Goal: Information Seeking & Learning: Learn about a topic

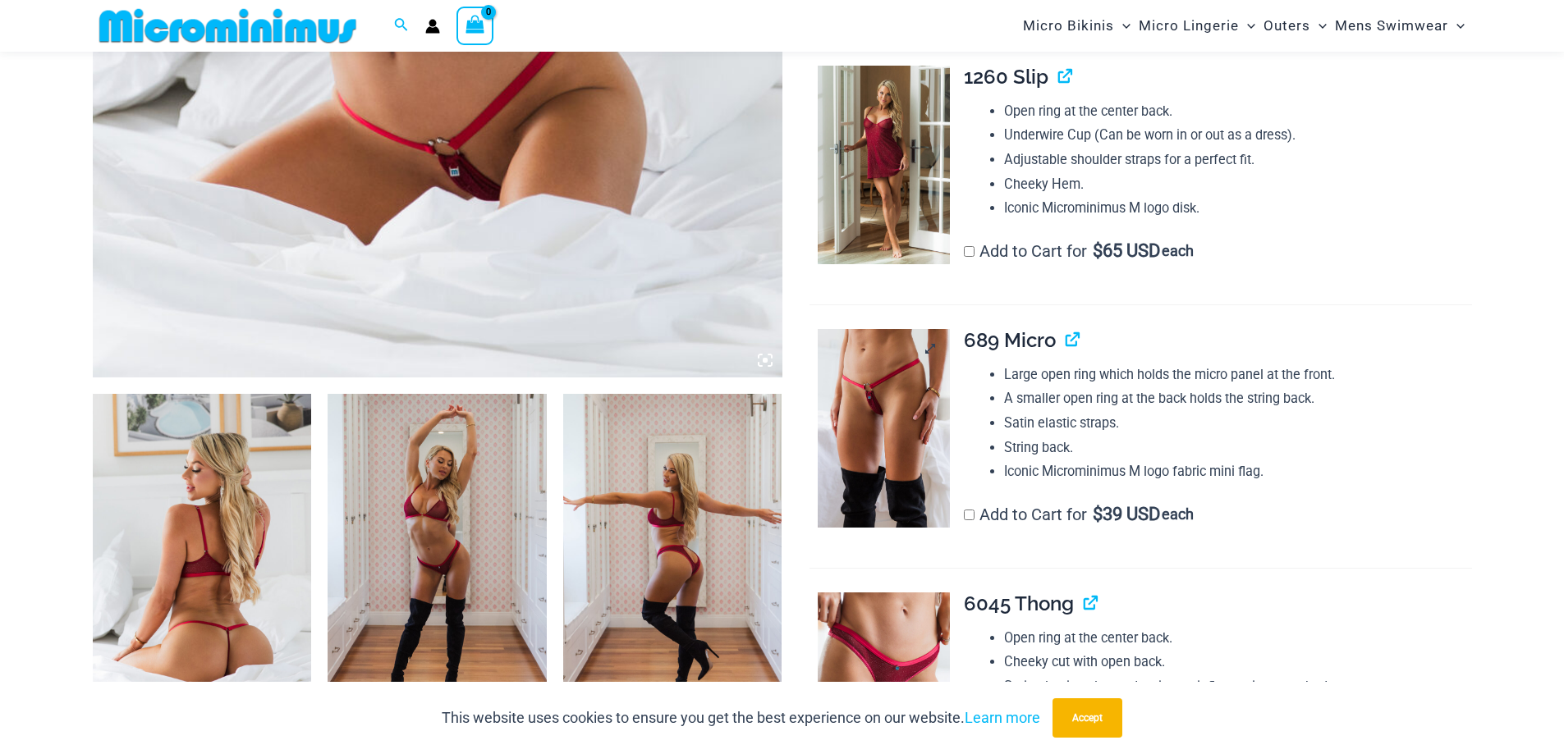
scroll to position [888, 0]
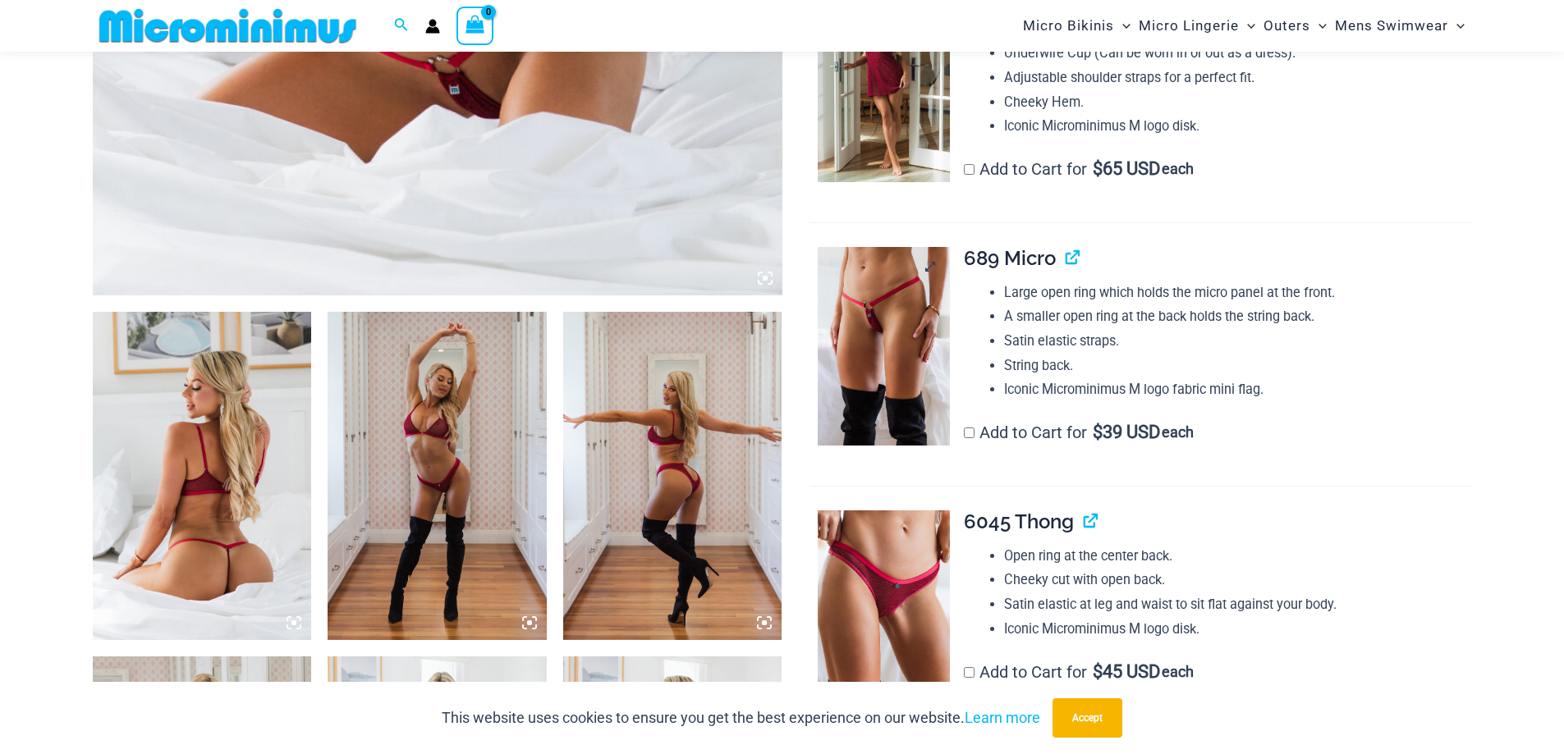
click at [887, 337] on img at bounding box center [884, 346] width 132 height 199
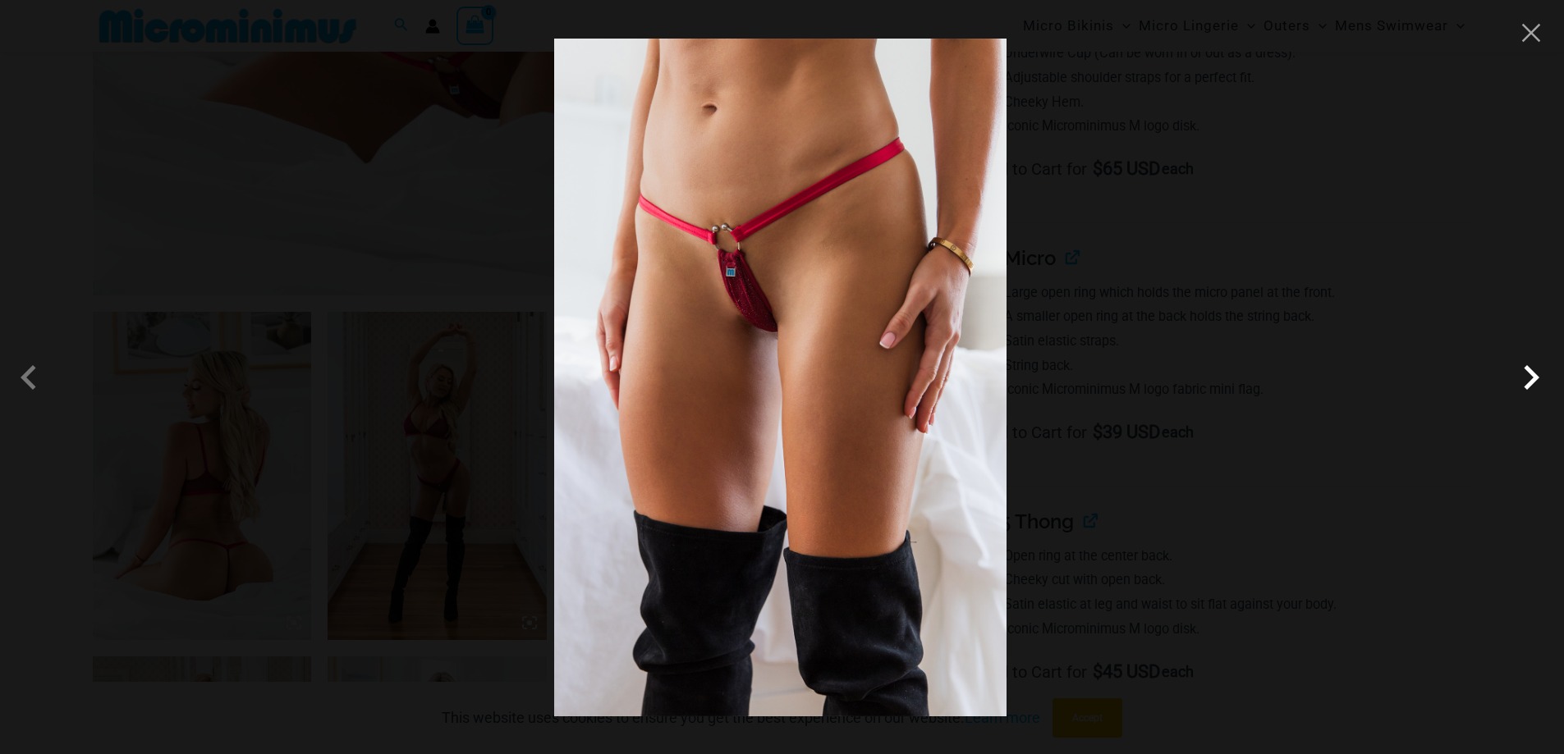
click at [1539, 370] on span at bounding box center [1530, 377] width 49 height 49
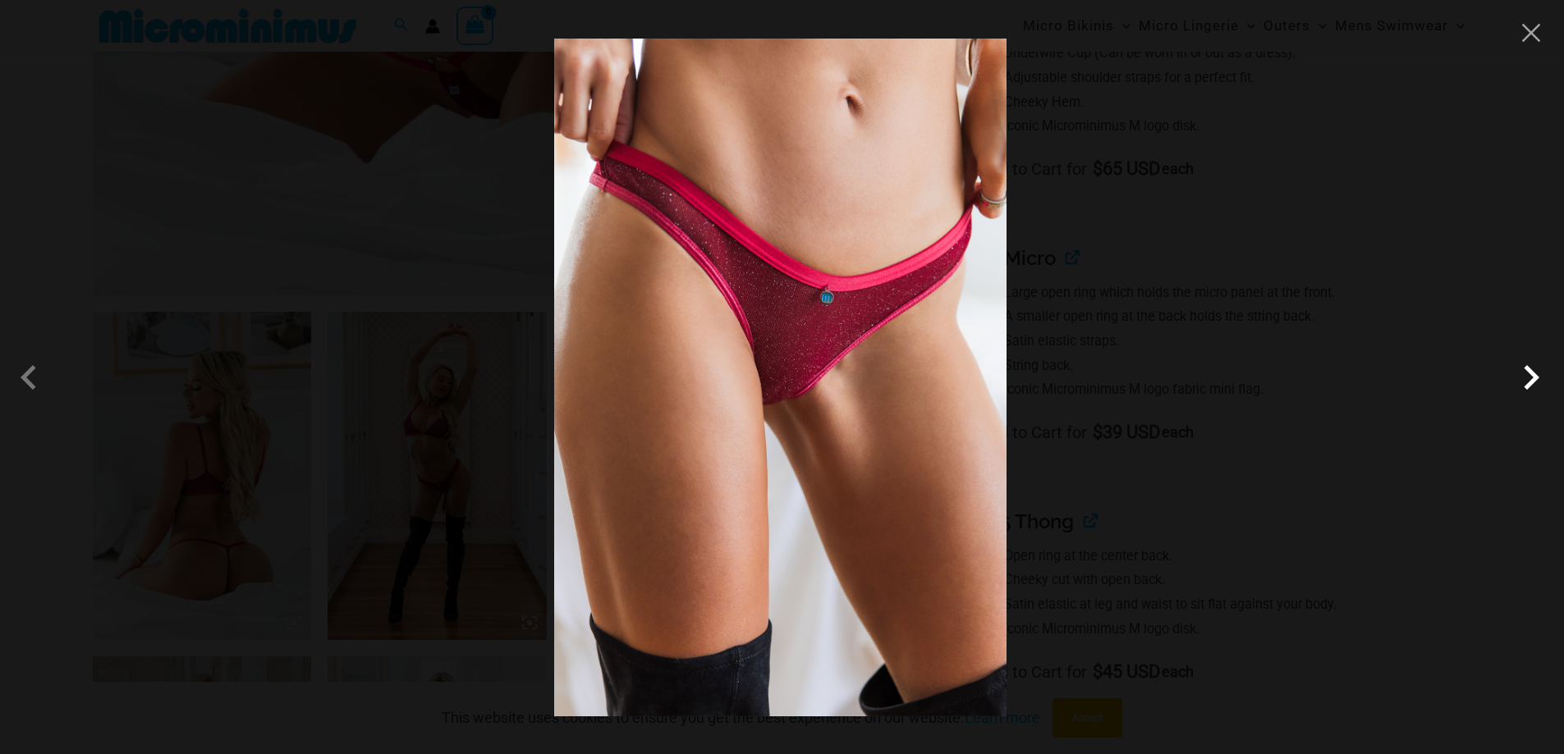
click at [1532, 379] on span at bounding box center [1530, 377] width 49 height 49
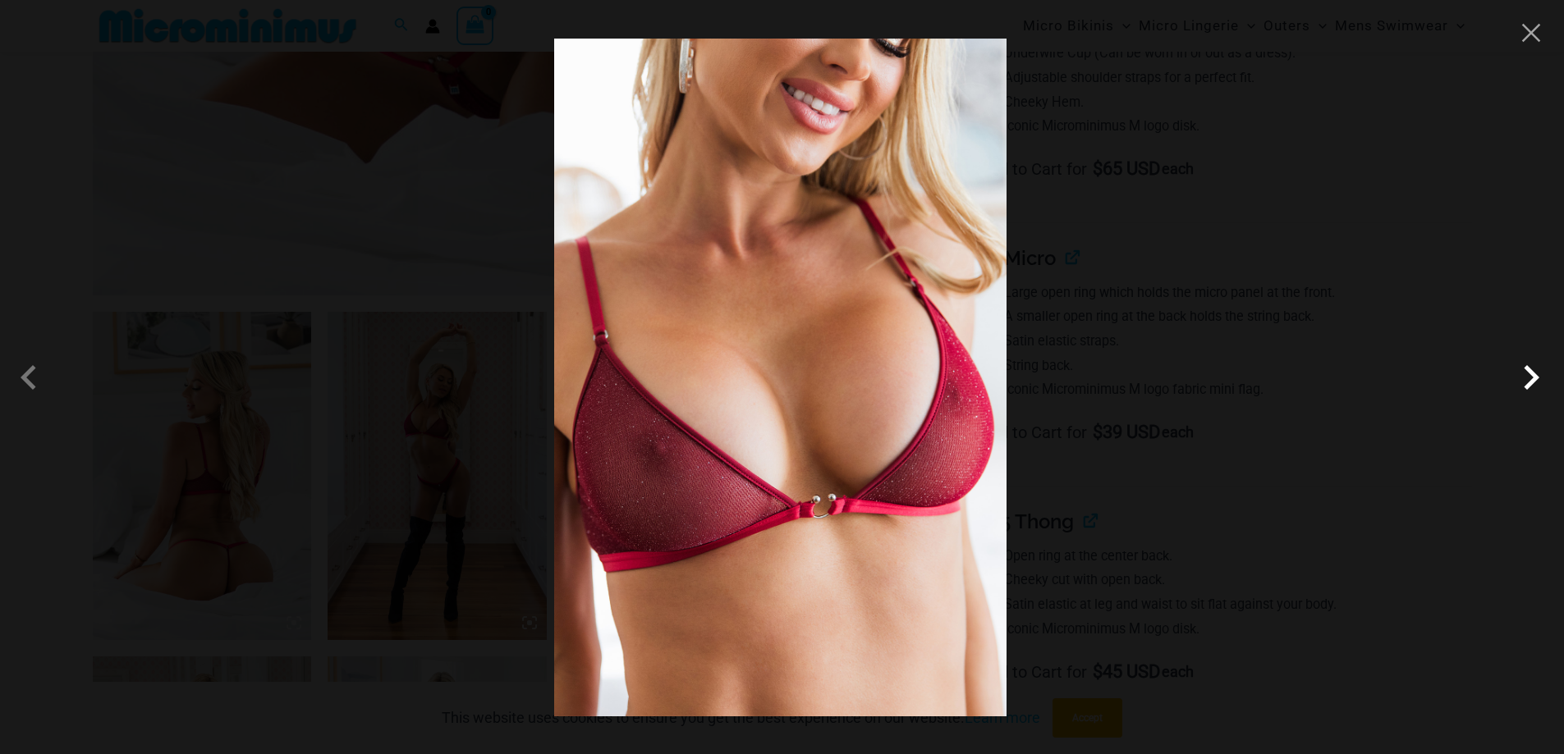
click at [1528, 382] on span at bounding box center [1530, 377] width 49 height 49
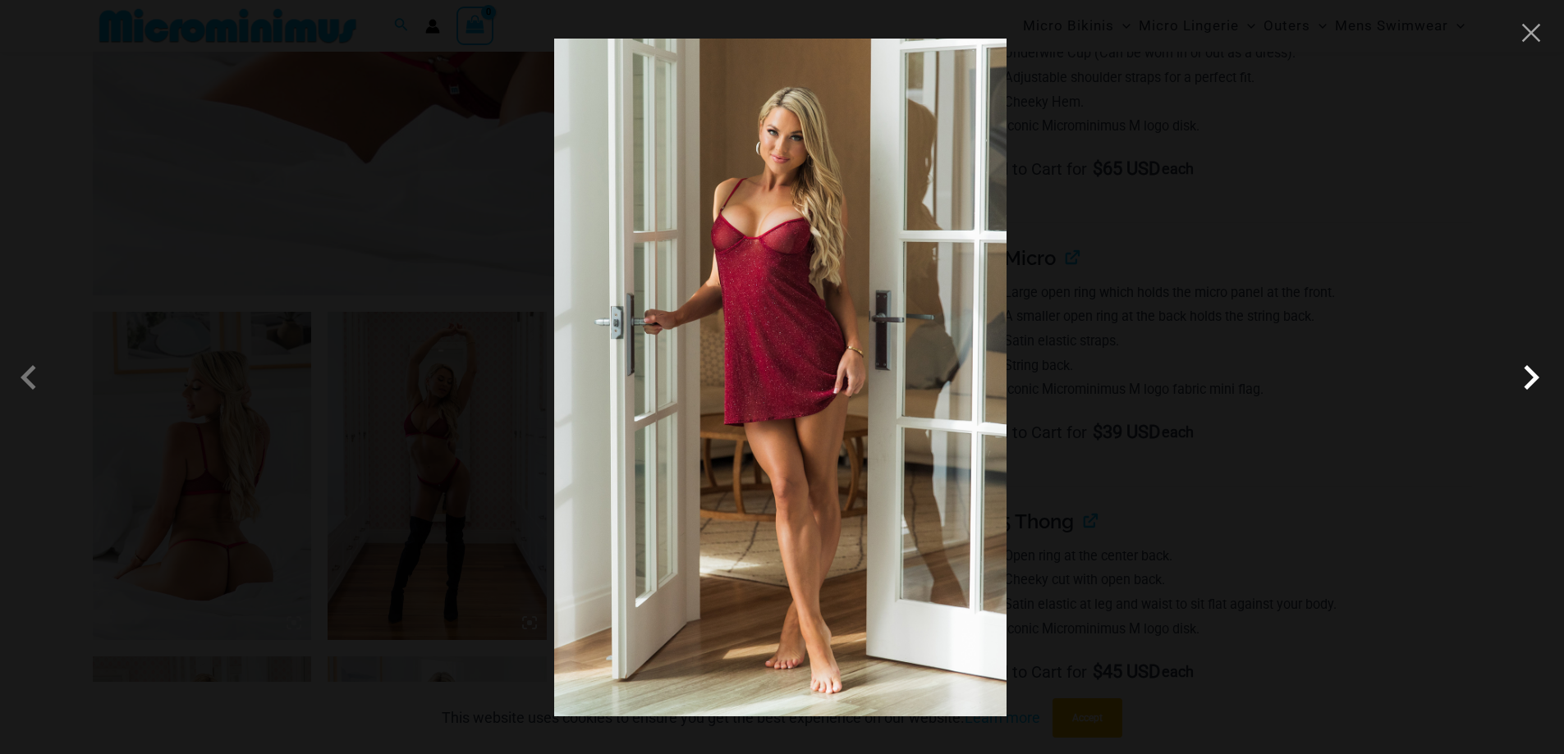
click at [1528, 382] on span at bounding box center [1530, 377] width 49 height 49
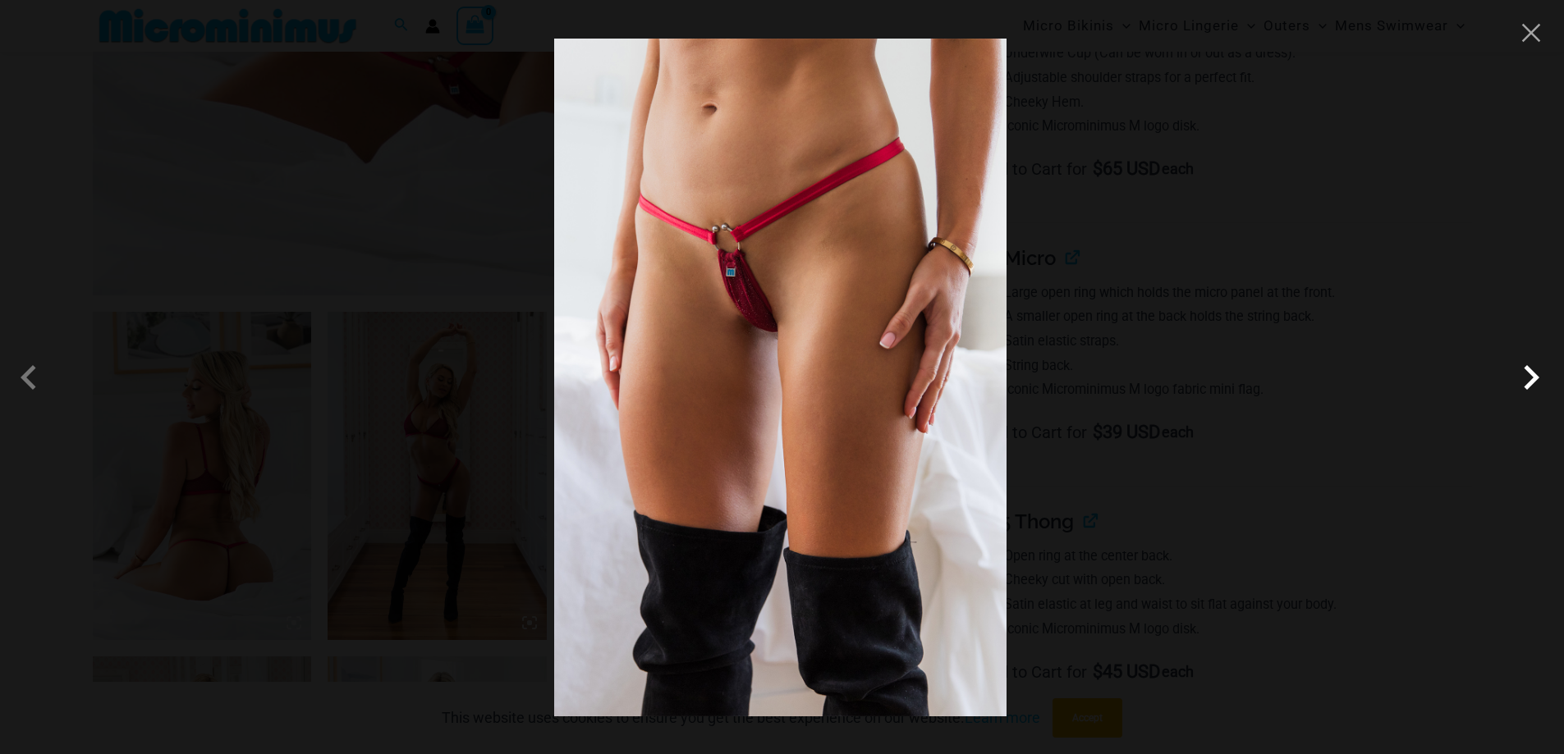
click at [1528, 382] on span at bounding box center [1530, 377] width 49 height 49
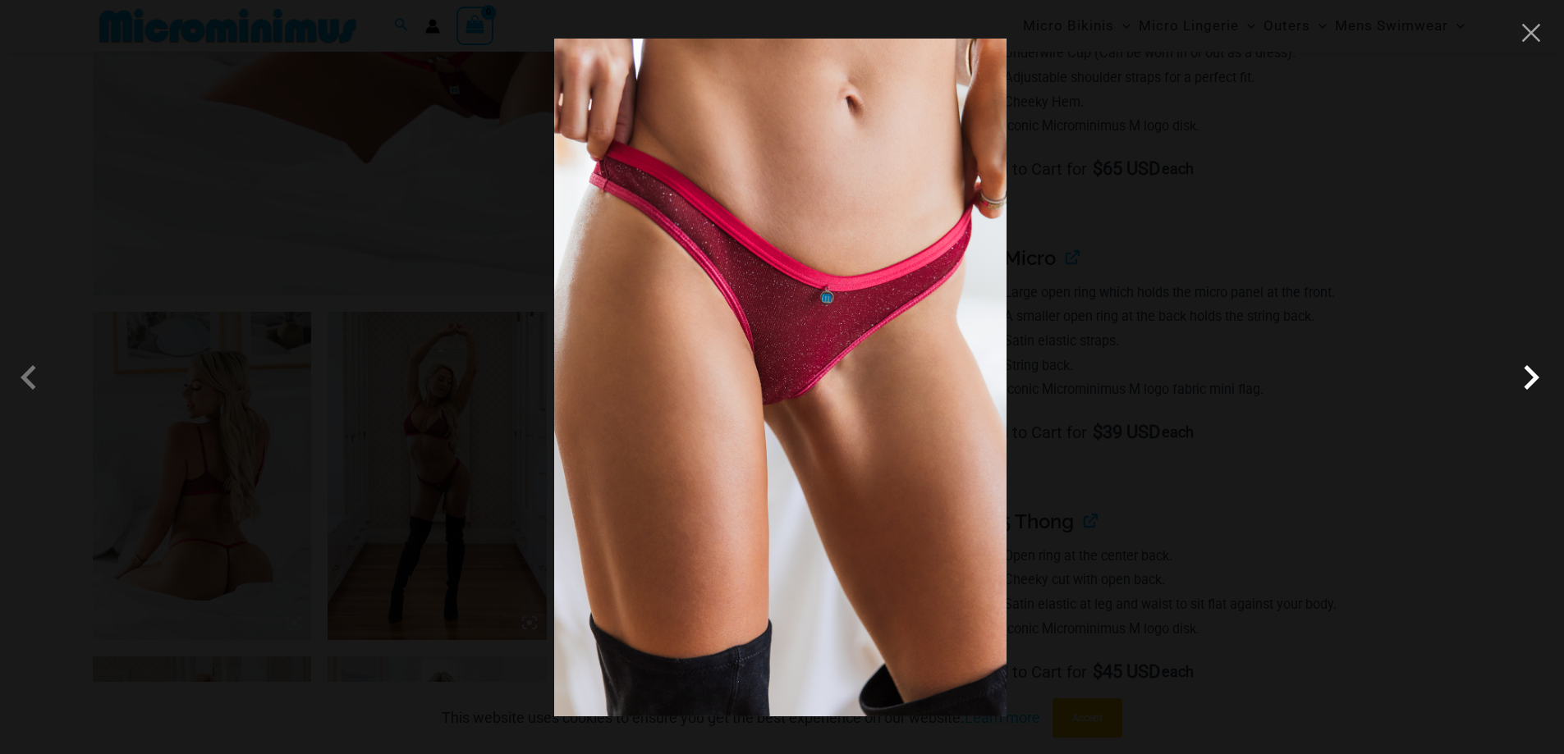
click at [1528, 382] on span at bounding box center [1530, 377] width 49 height 49
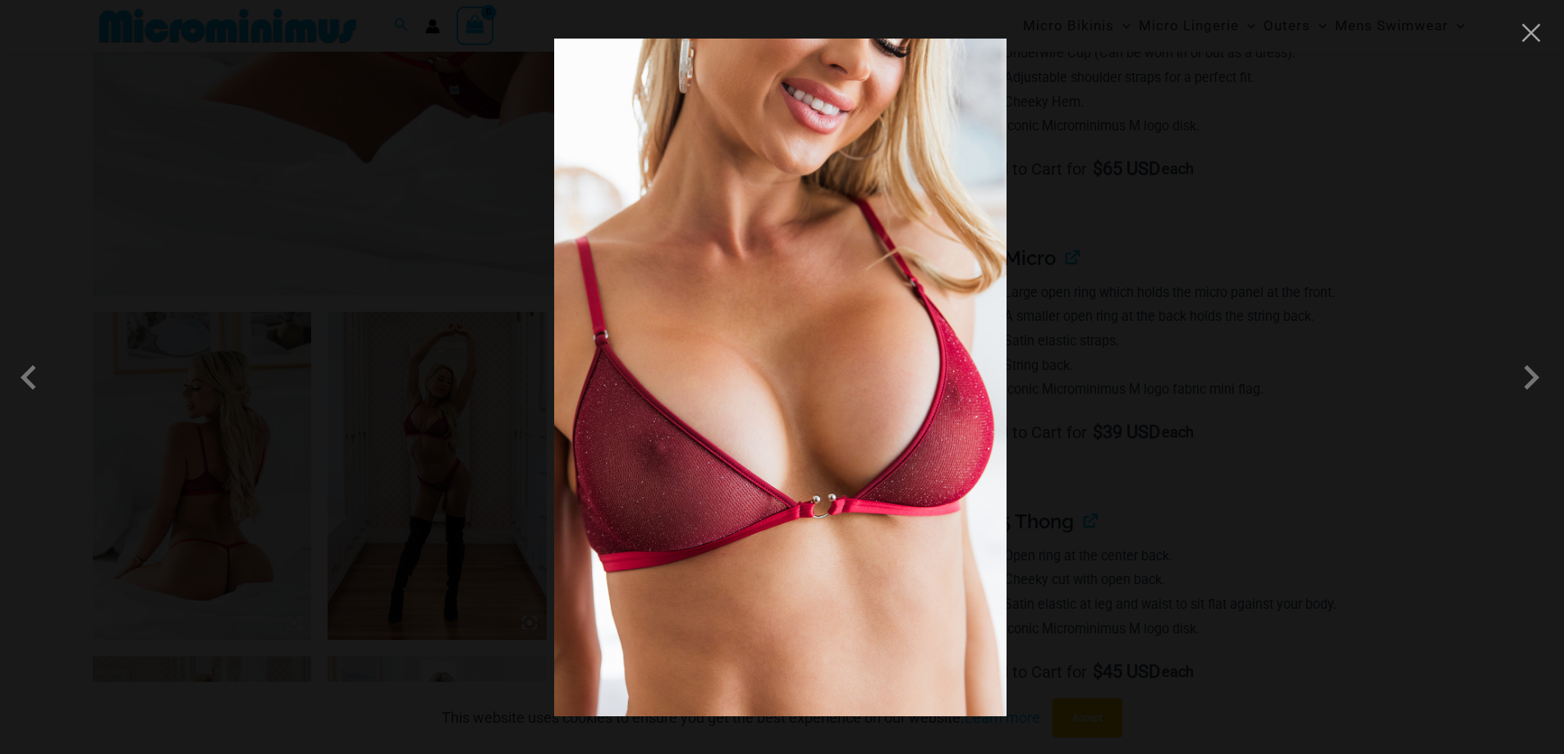
click at [1501, 193] on div at bounding box center [782, 377] width 1564 height 754
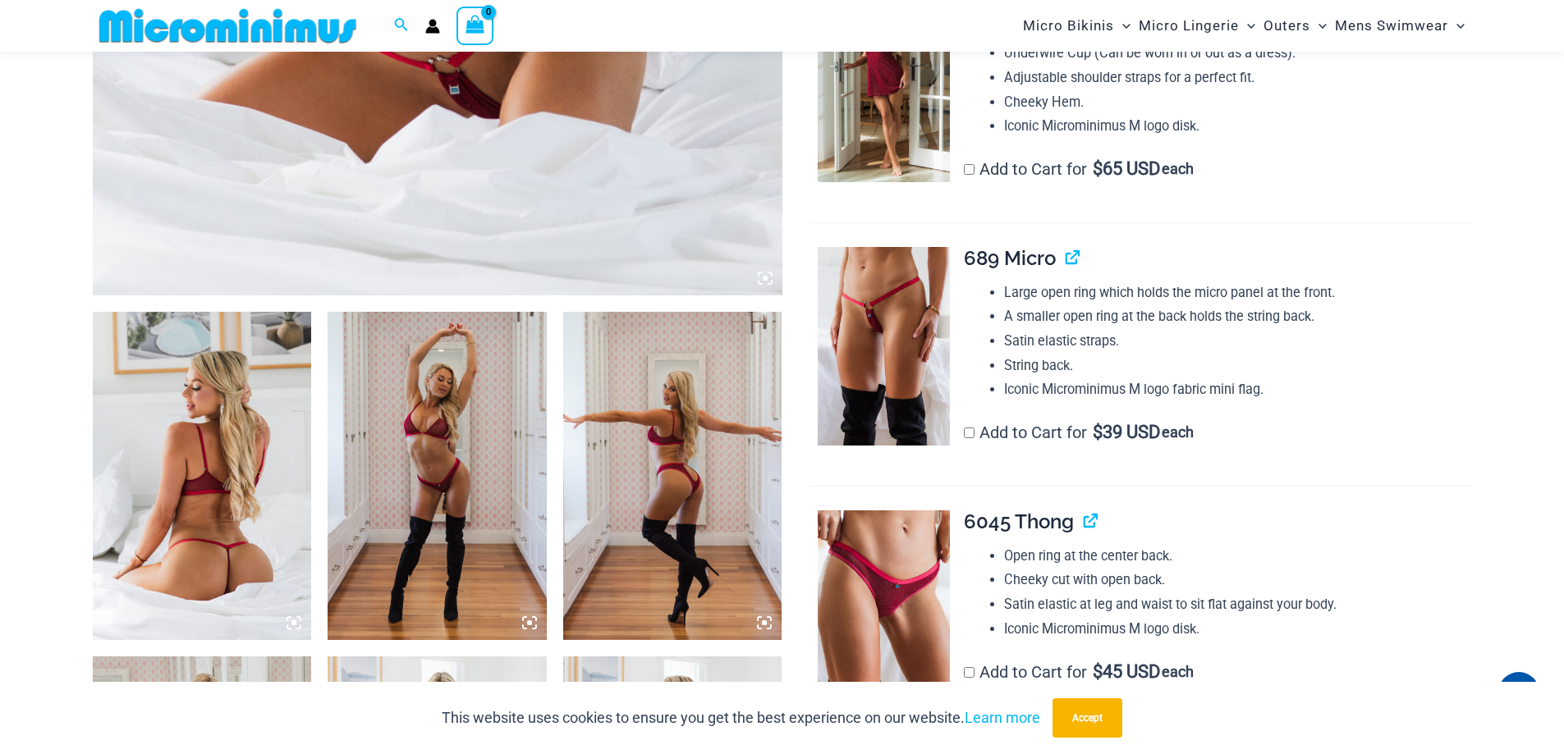
click at [235, 531] on img at bounding box center [202, 476] width 219 height 328
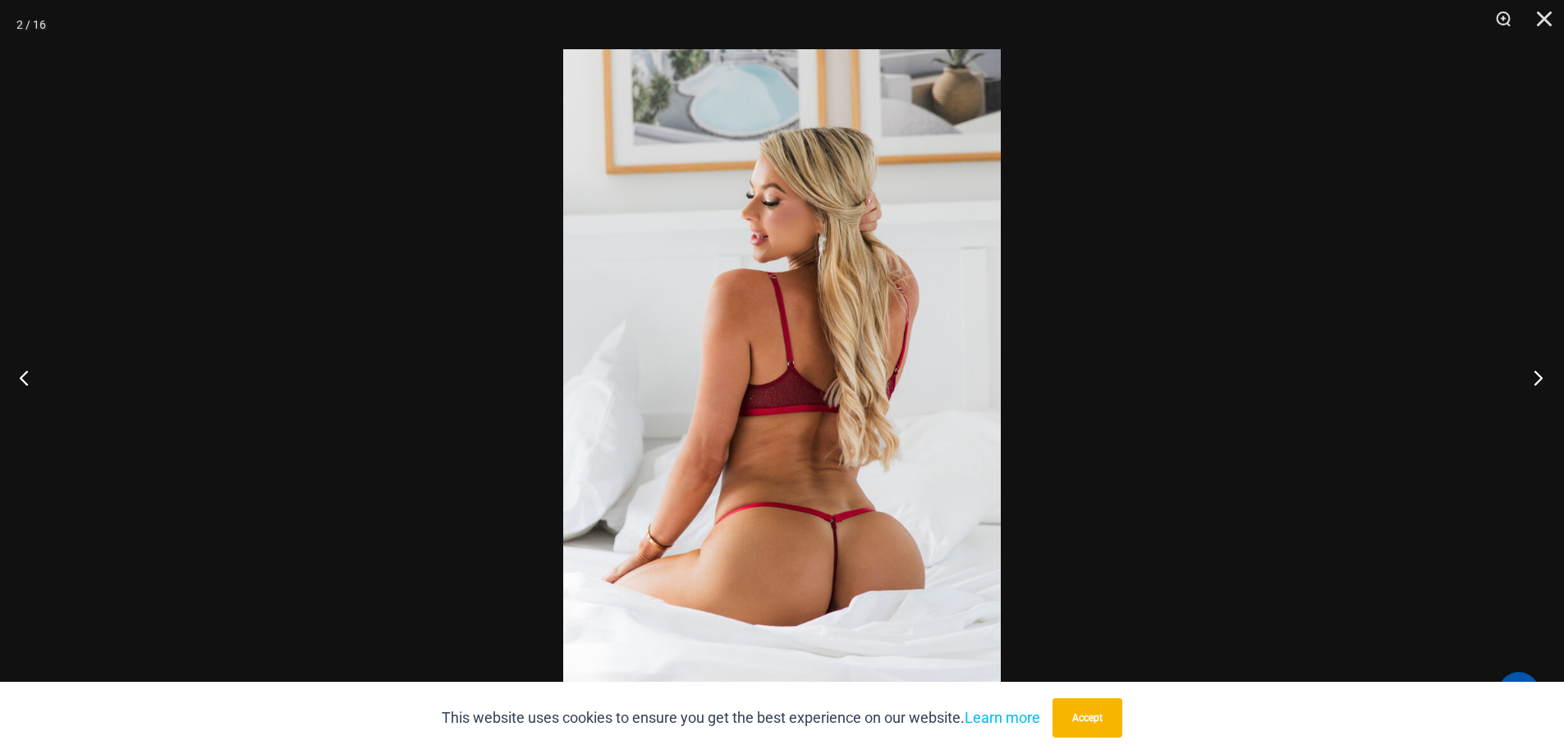
click at [1541, 379] on button "Next" at bounding box center [1533, 378] width 62 height 82
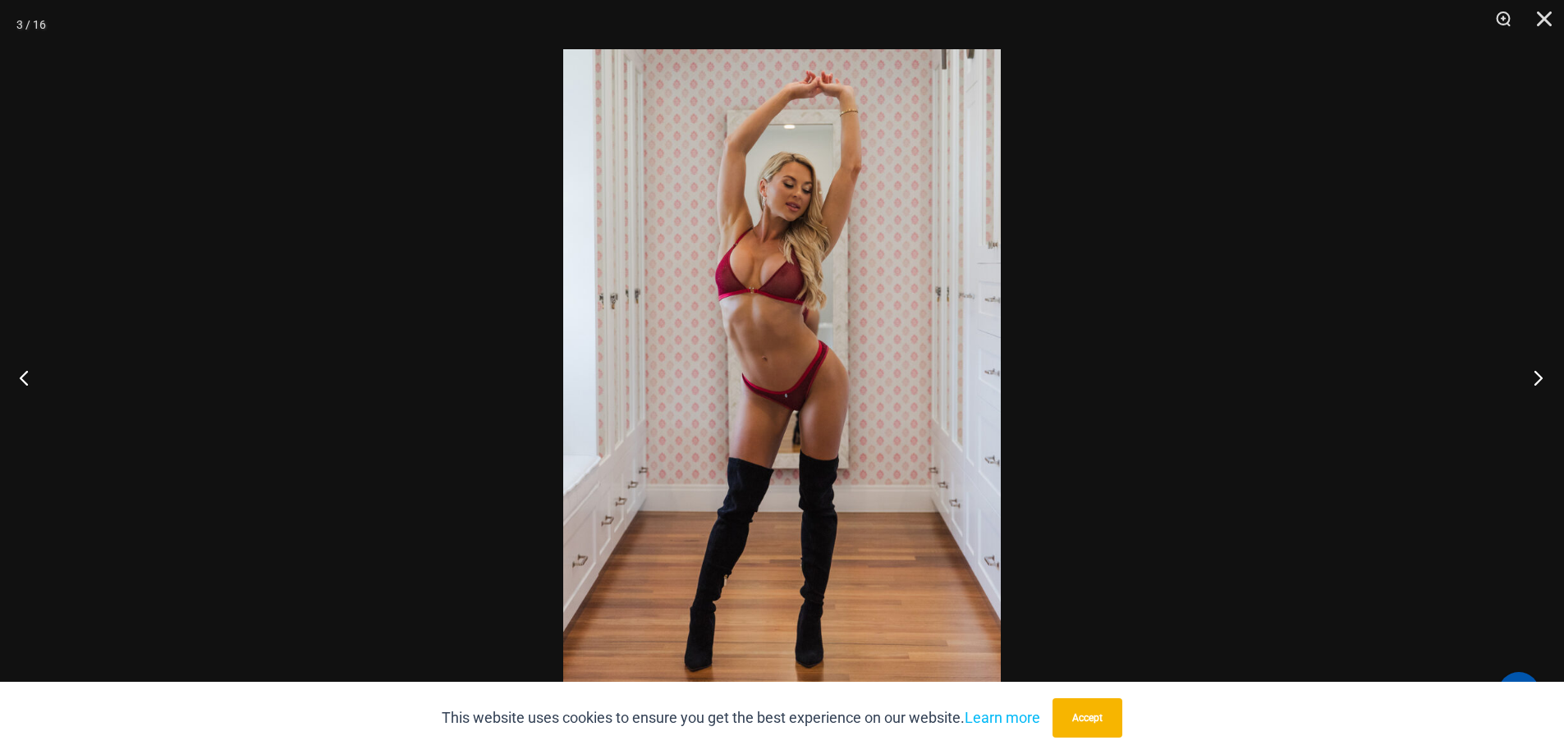
click at [1541, 379] on button "Next" at bounding box center [1533, 378] width 62 height 82
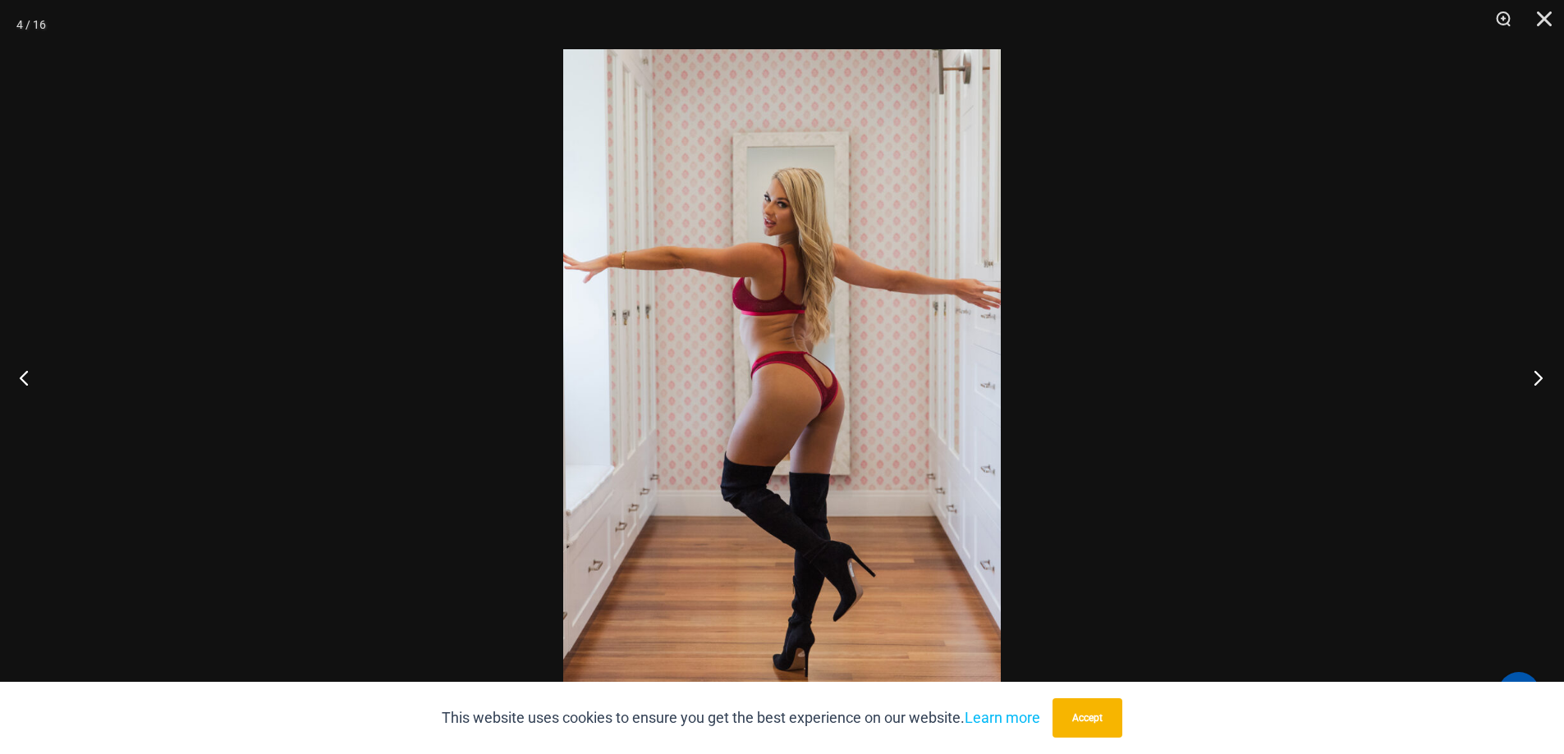
click at [1541, 379] on button "Next" at bounding box center [1533, 378] width 62 height 82
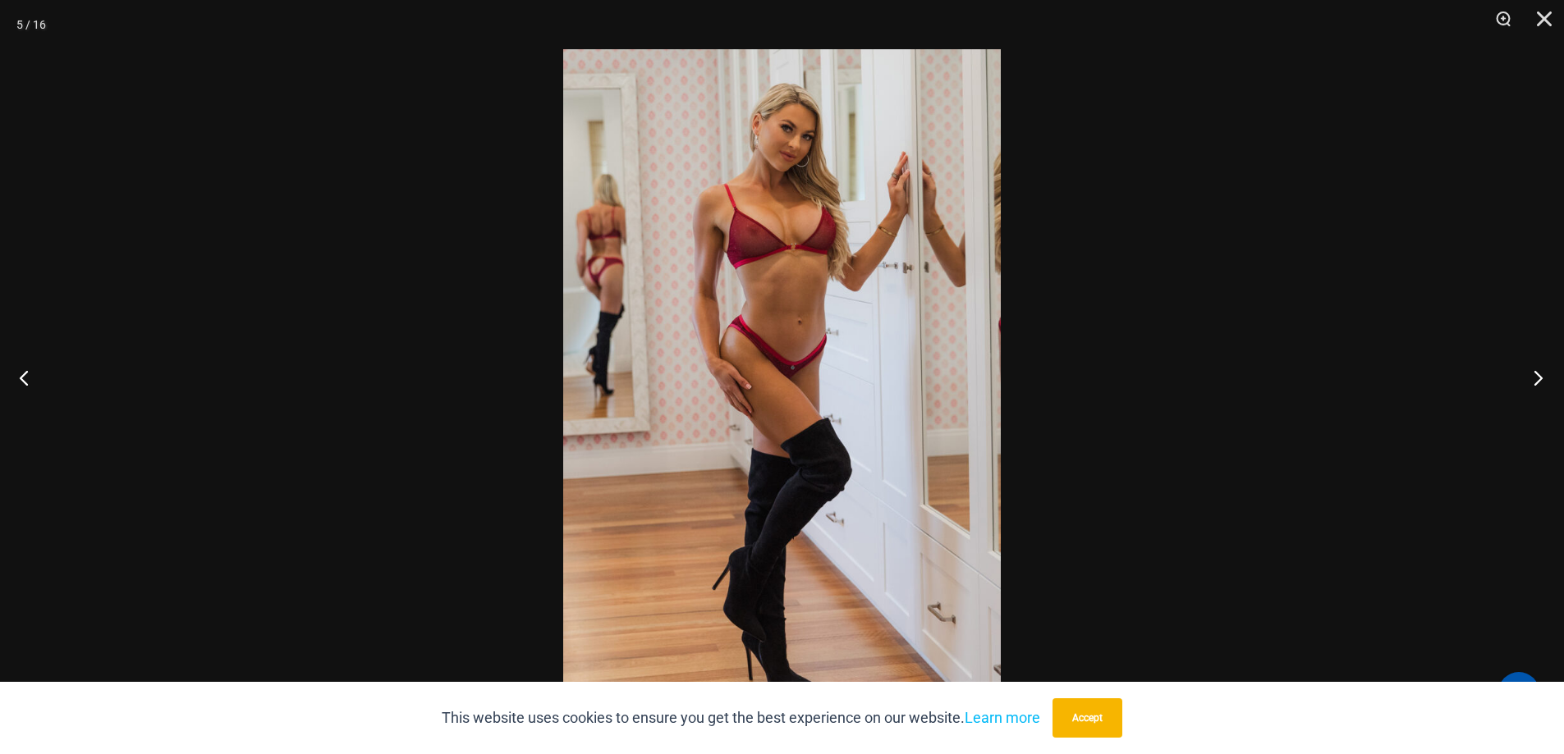
click at [1538, 379] on button "Next" at bounding box center [1533, 378] width 62 height 82
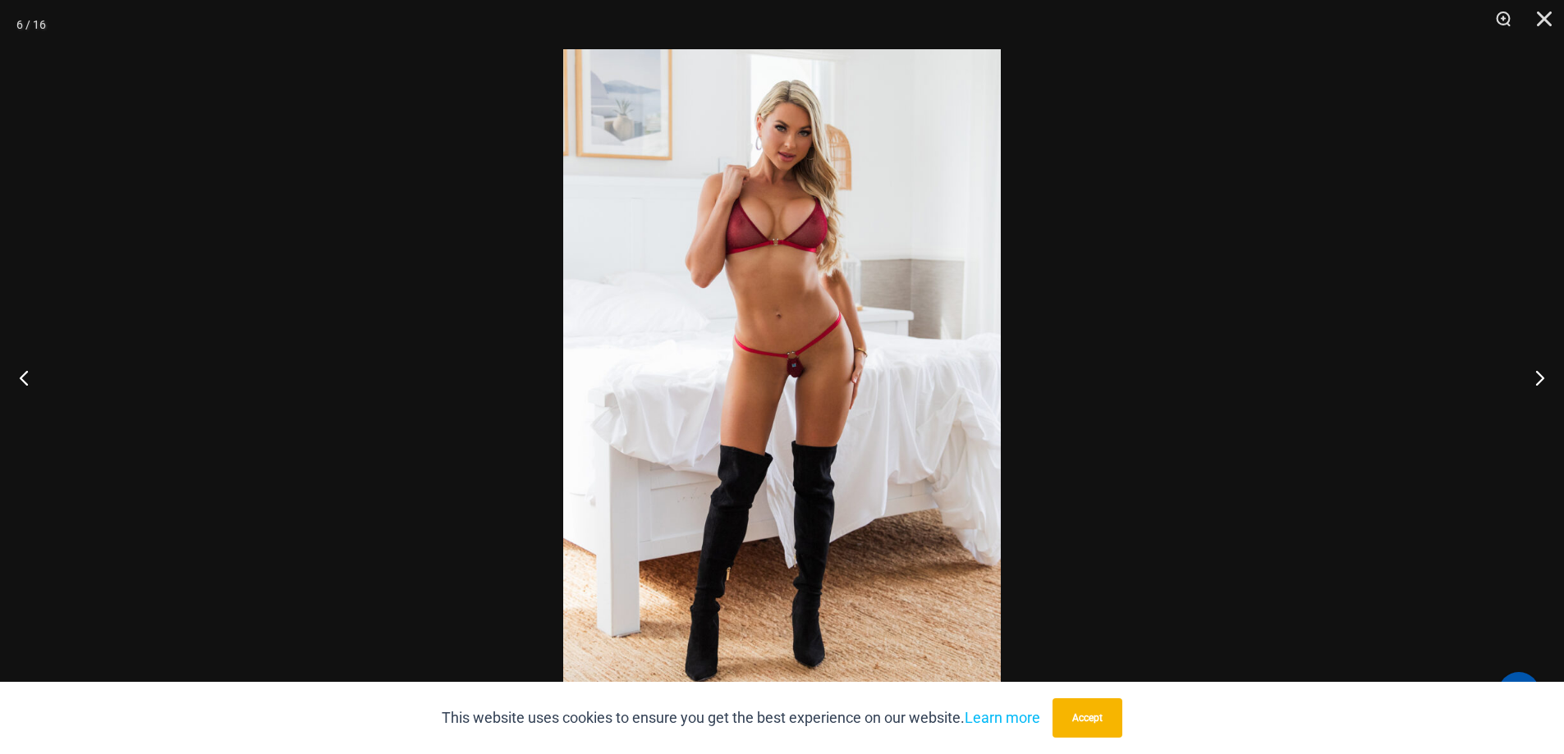
click at [792, 349] on img at bounding box center [782, 377] width 438 height 656
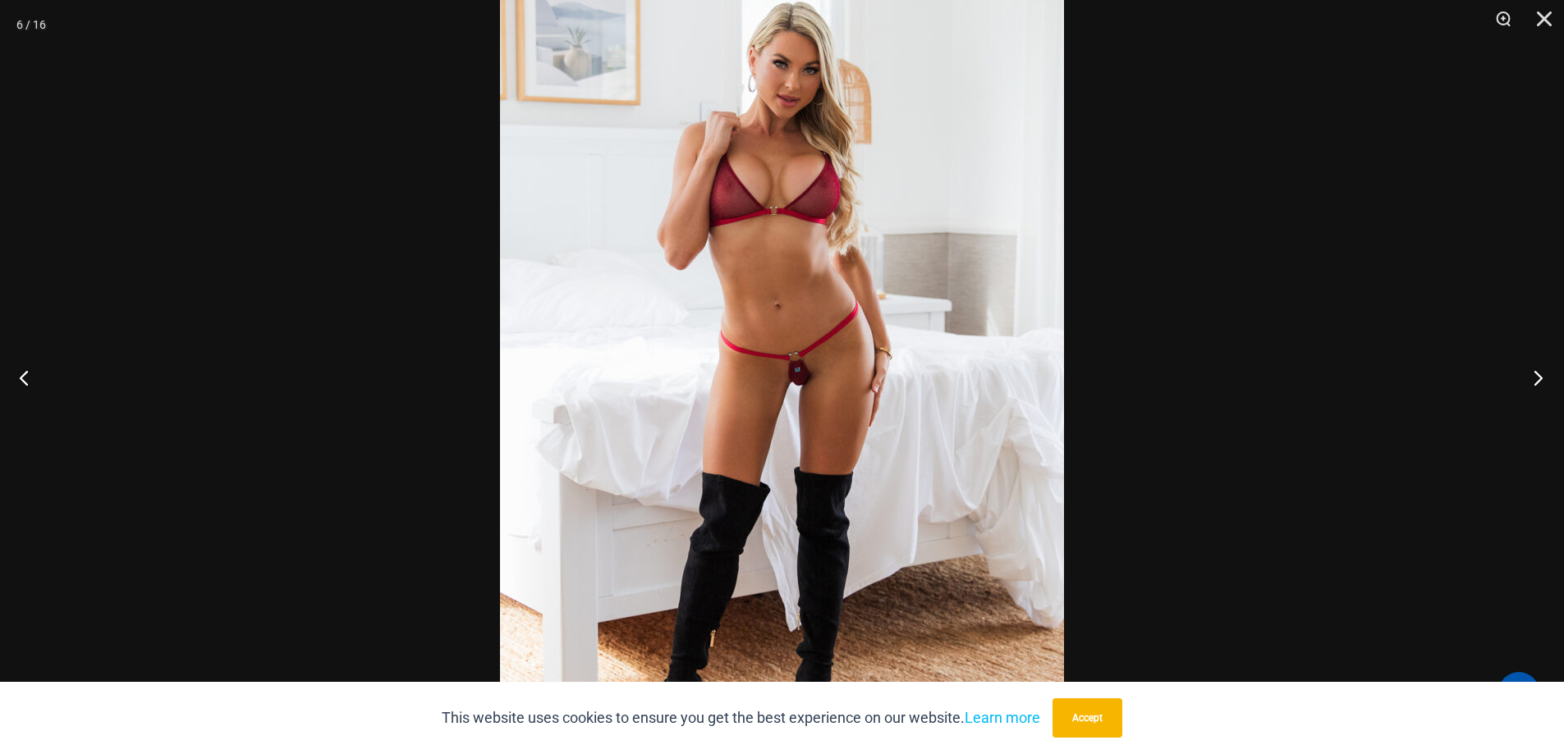
click at [1542, 379] on button "Next" at bounding box center [1533, 378] width 62 height 82
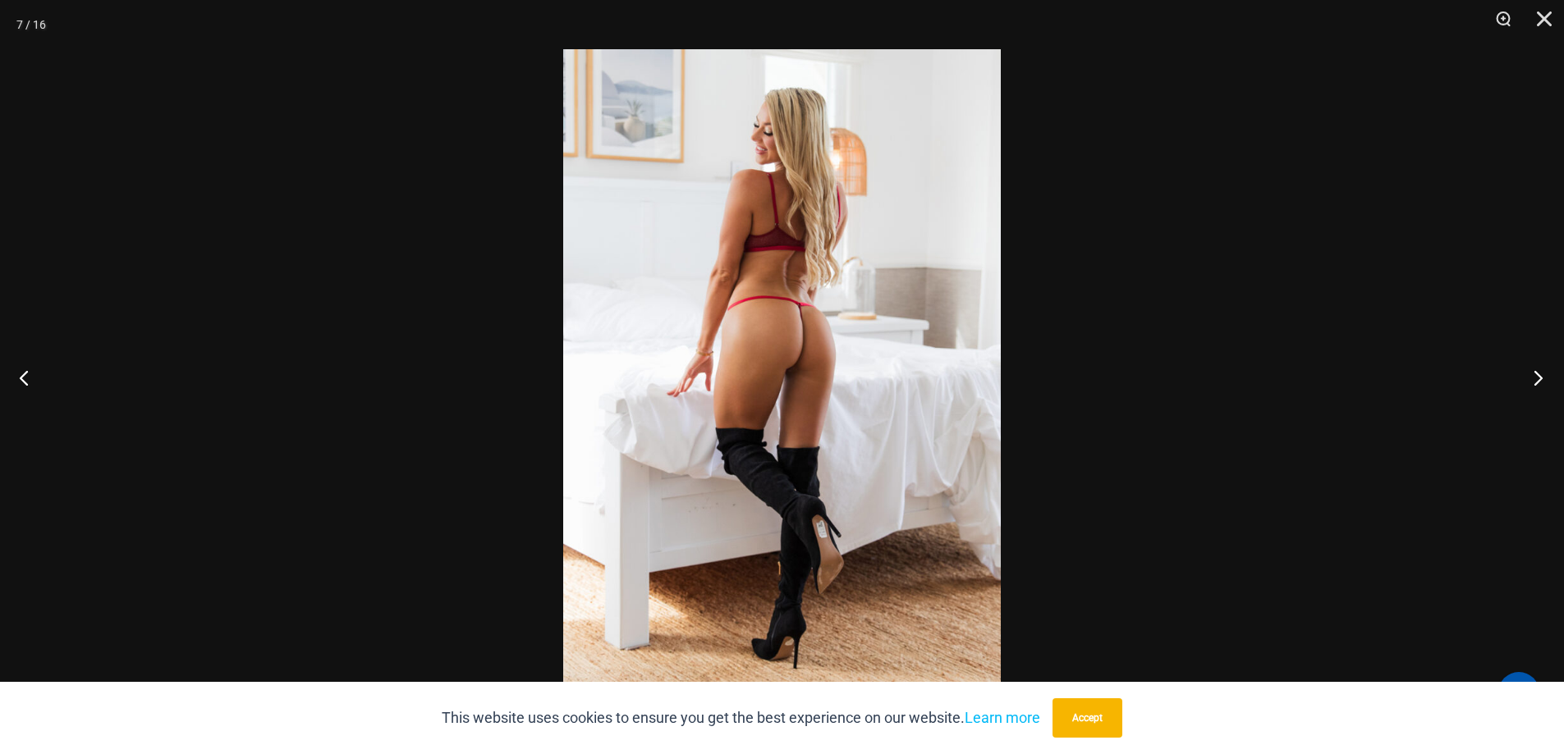
click at [1542, 379] on button "Next" at bounding box center [1533, 378] width 62 height 82
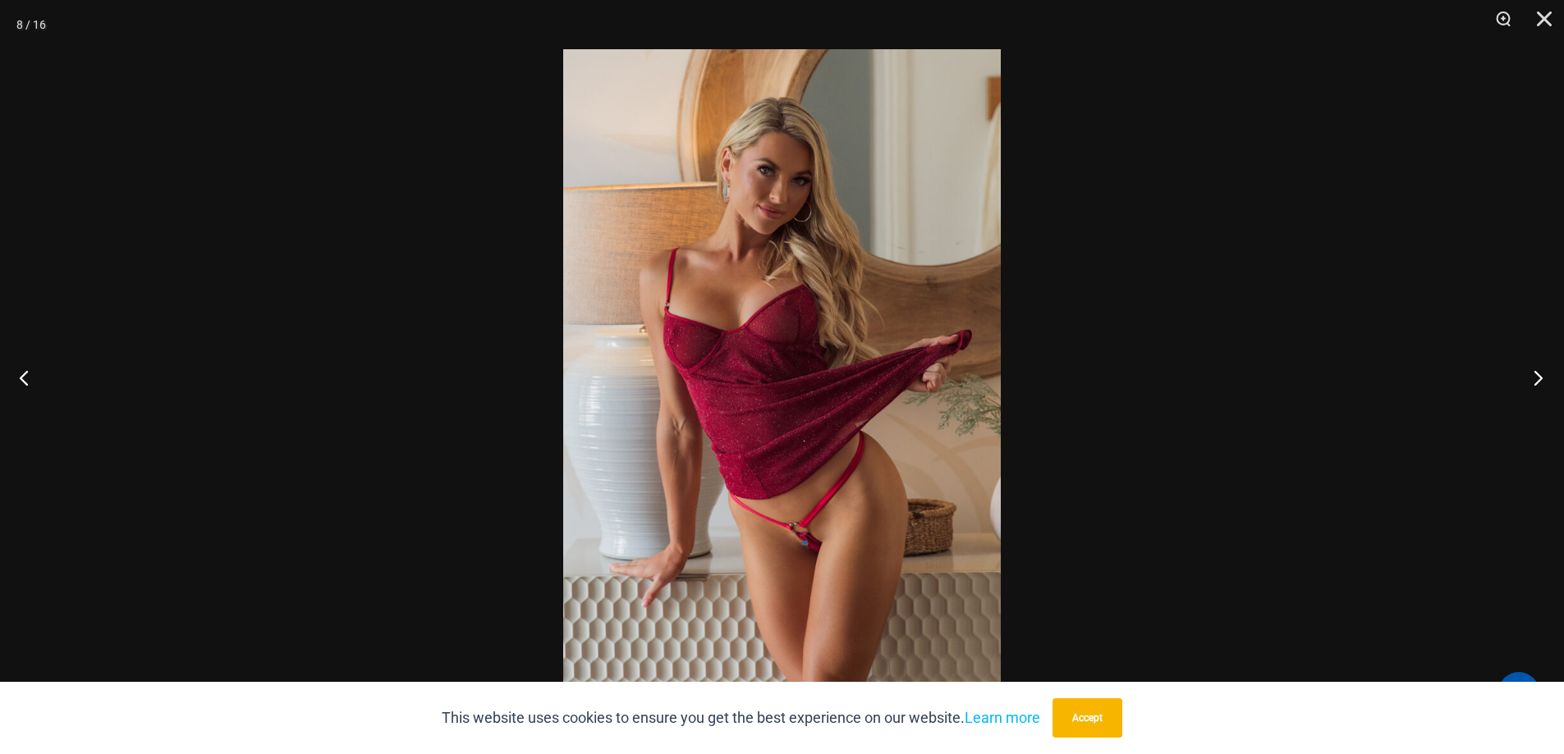
click at [1542, 379] on button "Next" at bounding box center [1533, 378] width 62 height 82
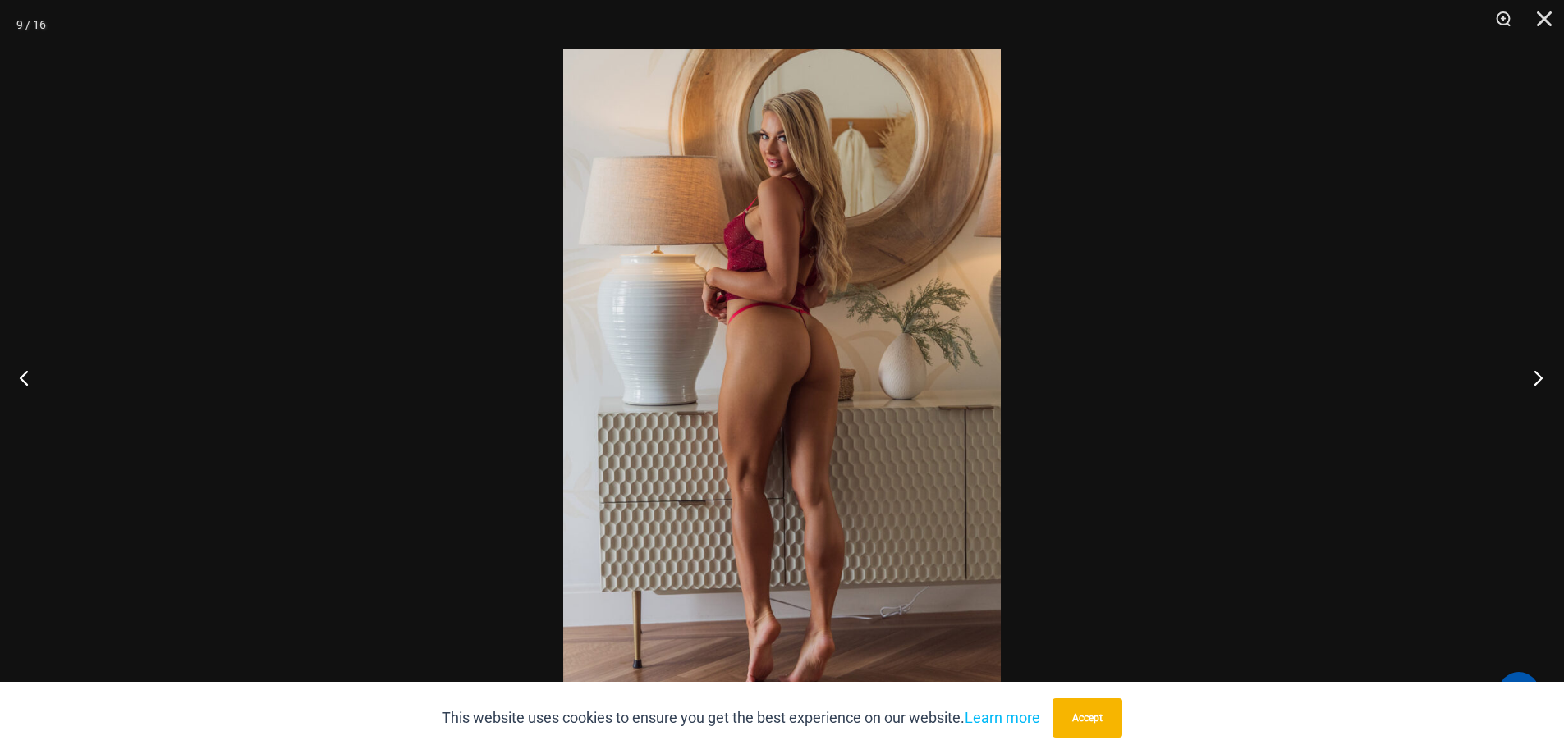
click at [1542, 379] on button "Next" at bounding box center [1533, 378] width 62 height 82
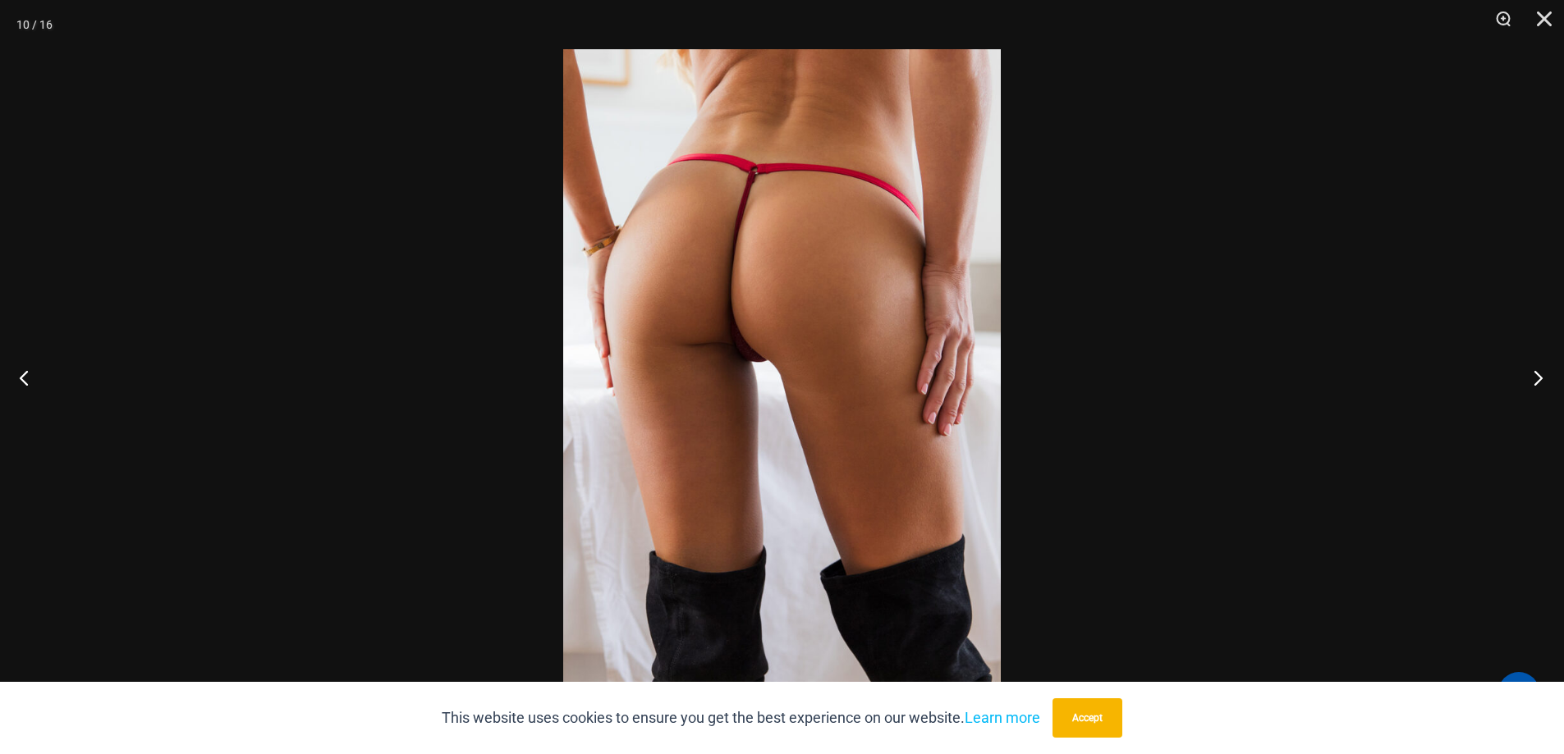
click at [1542, 379] on button "Next" at bounding box center [1533, 378] width 62 height 82
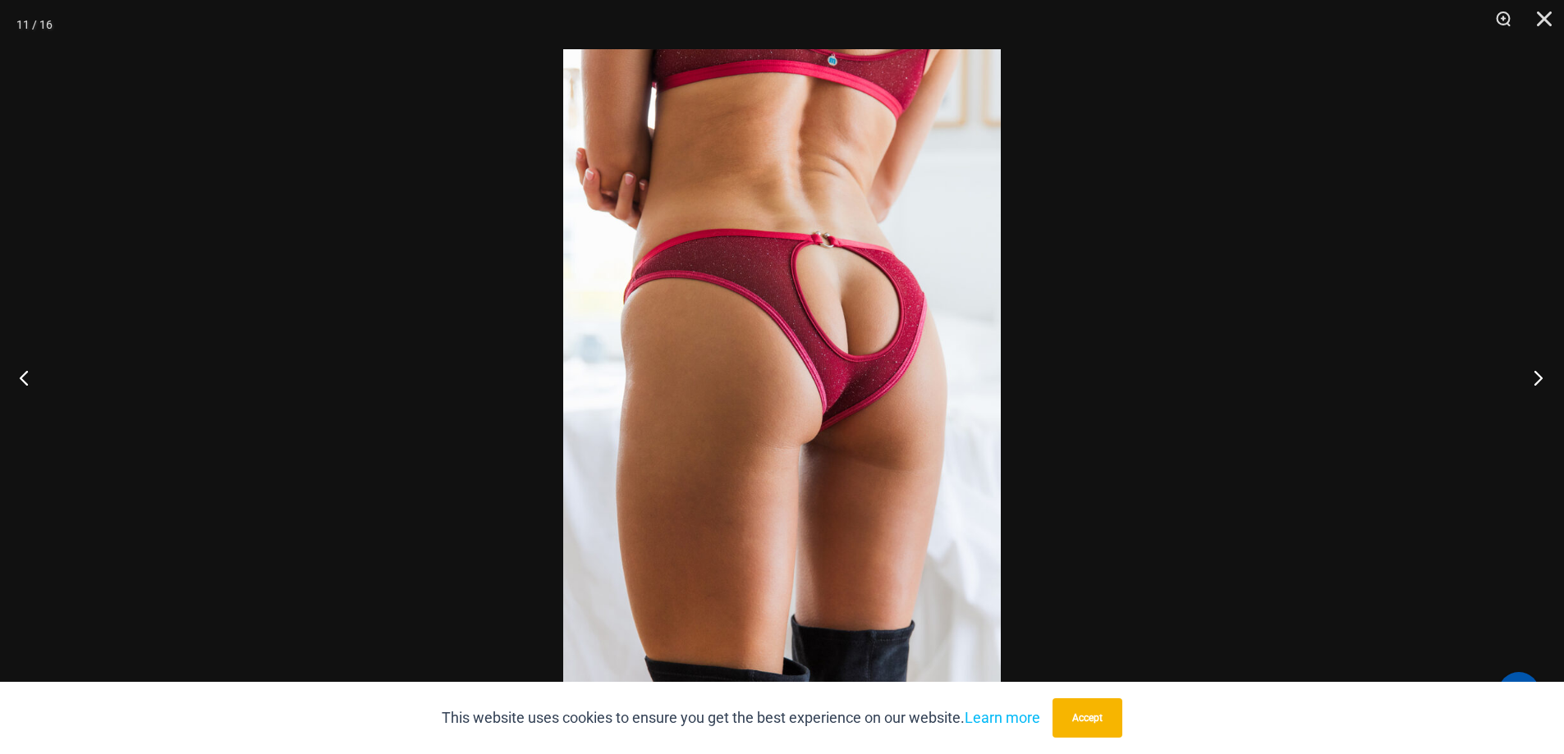
click at [1542, 379] on button "Next" at bounding box center [1533, 378] width 62 height 82
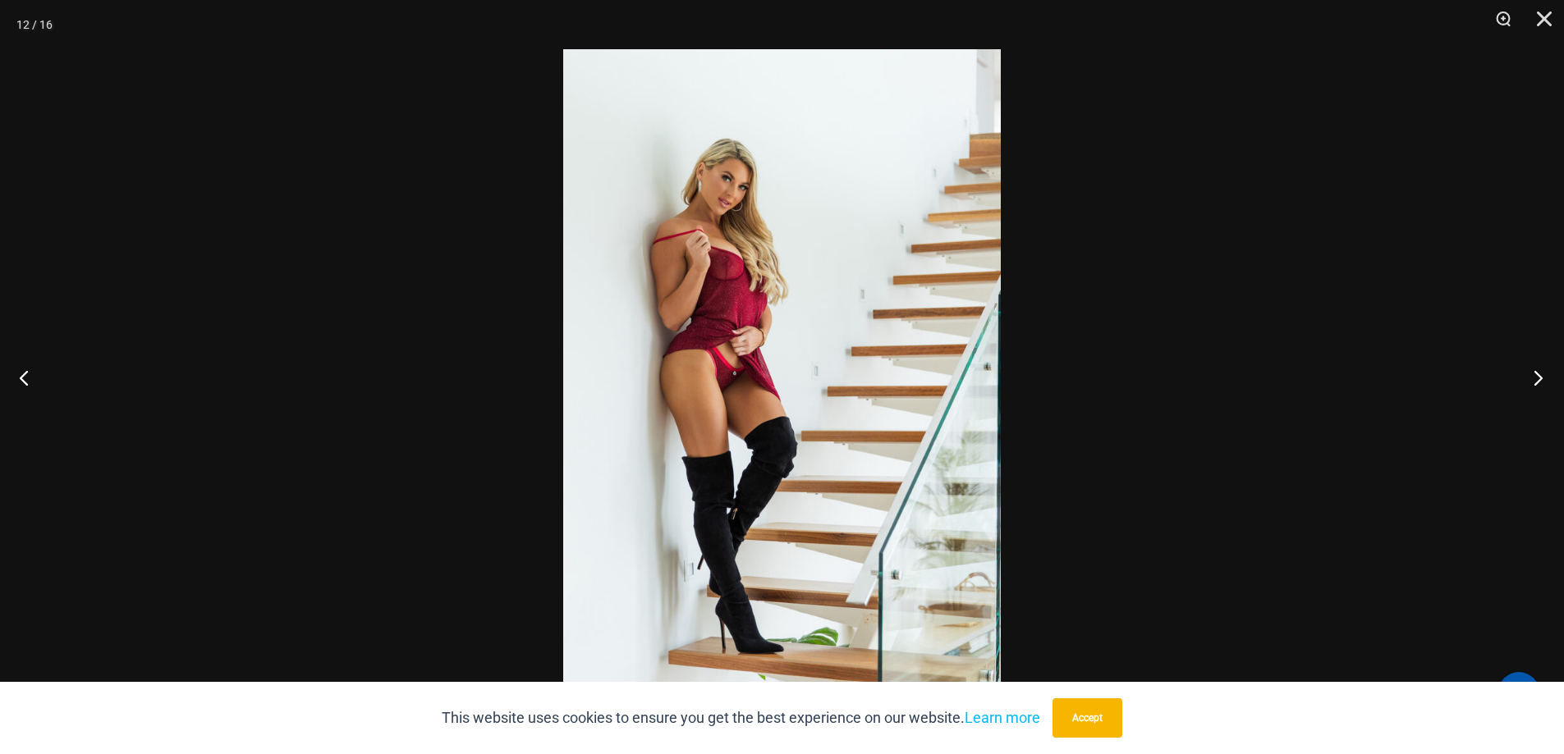
click at [1542, 379] on button "Next" at bounding box center [1533, 378] width 62 height 82
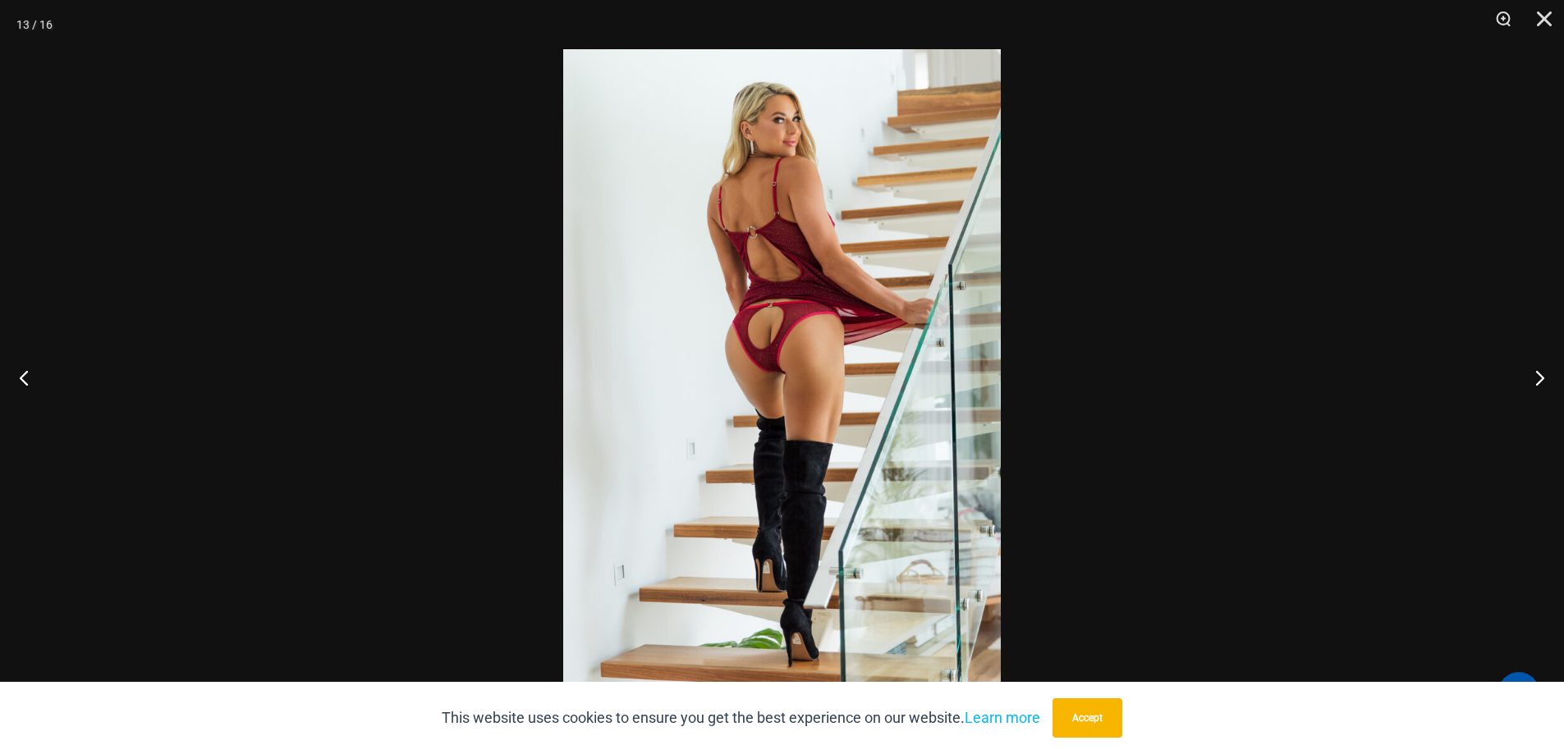
click at [791, 330] on img at bounding box center [782, 377] width 438 height 656
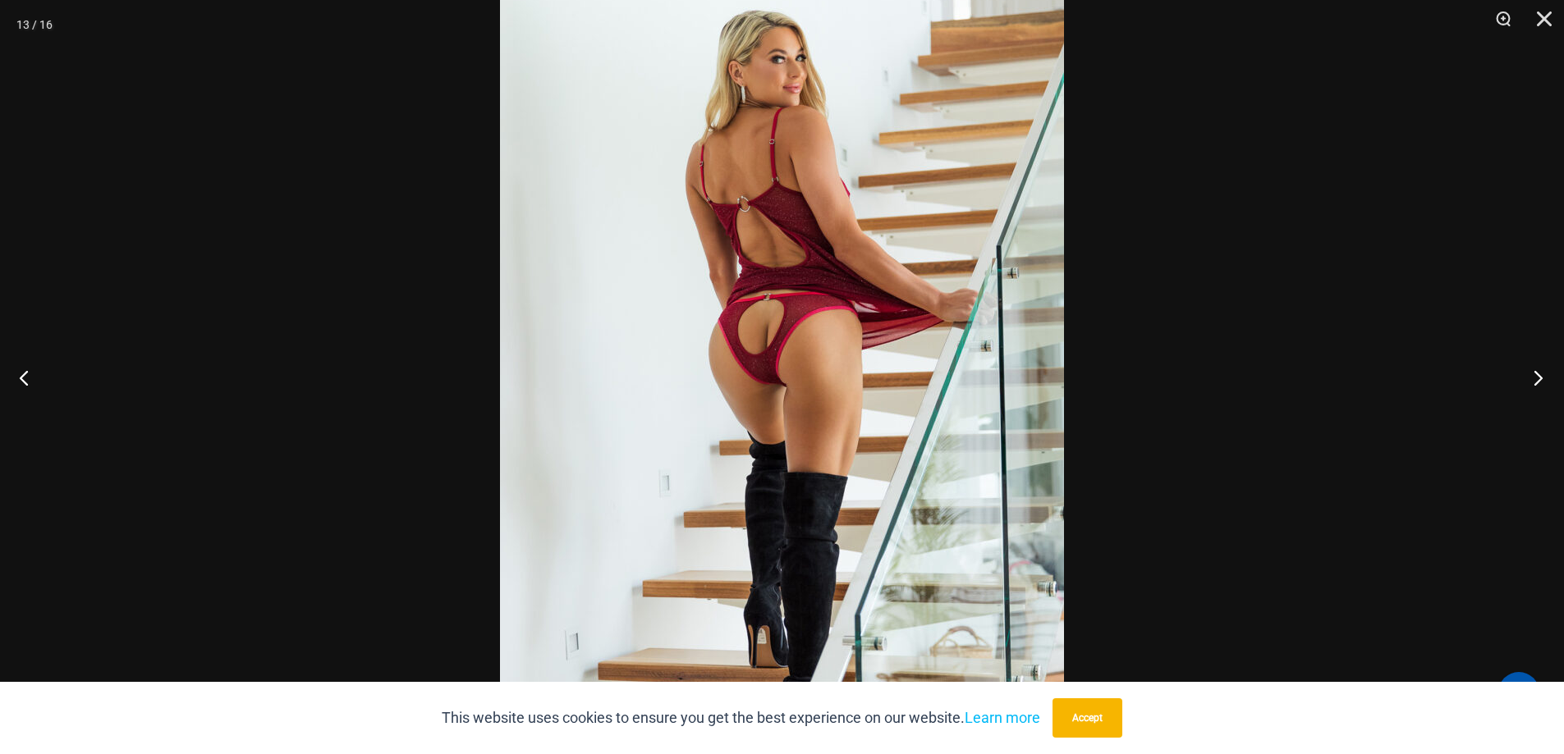
click at [1538, 378] on button "Next" at bounding box center [1533, 378] width 62 height 82
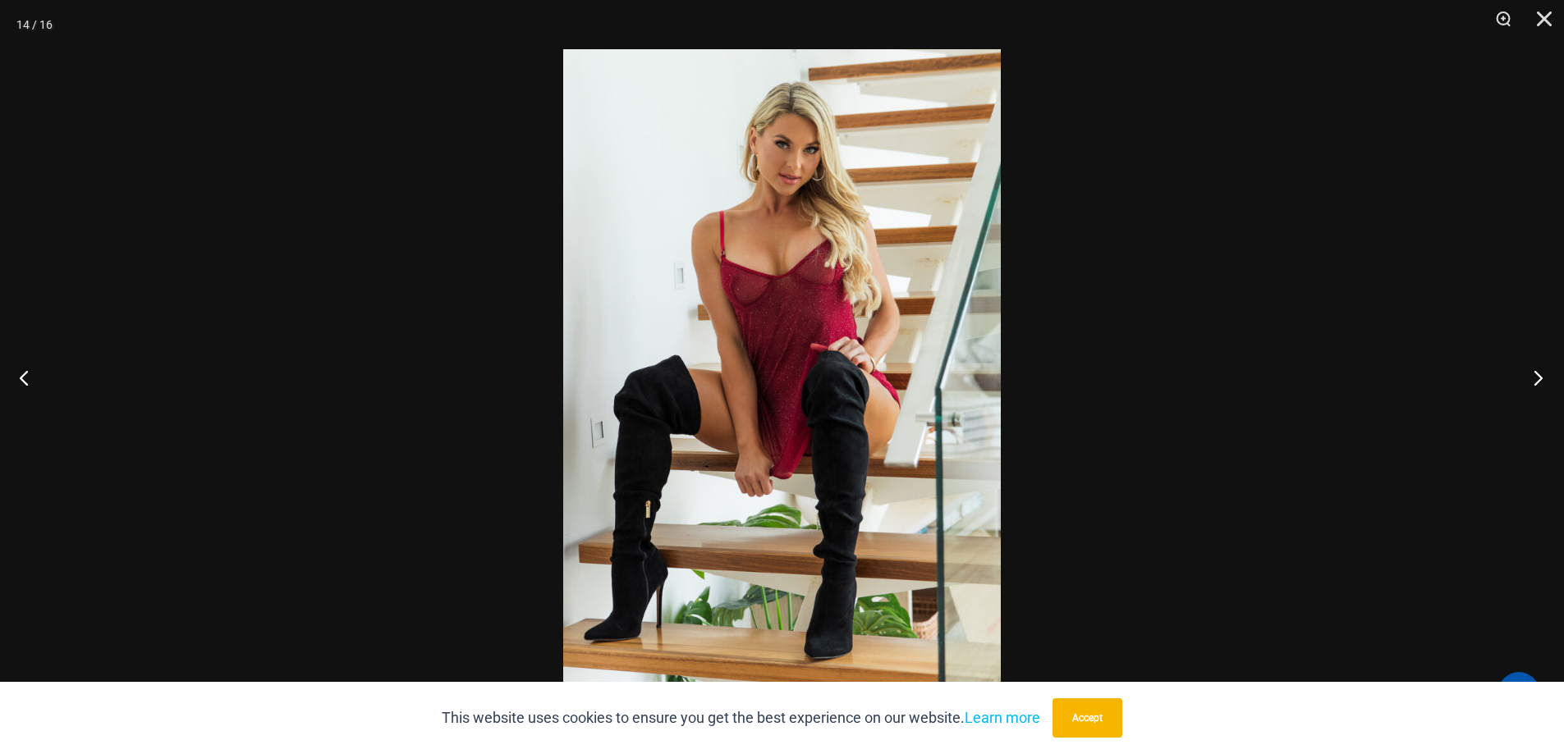
click at [1538, 378] on button "Next" at bounding box center [1533, 378] width 62 height 82
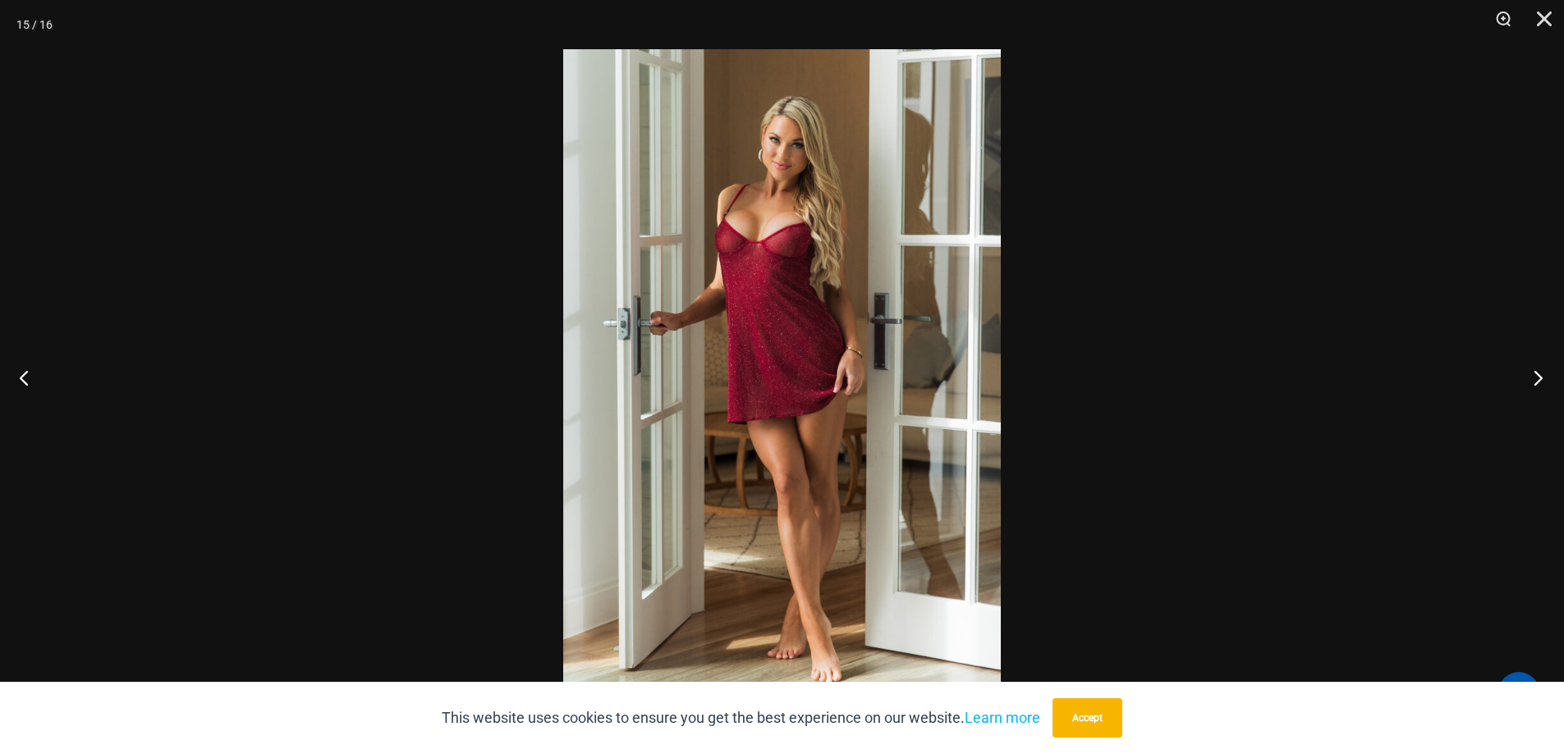
click at [1538, 378] on button "Next" at bounding box center [1533, 378] width 62 height 82
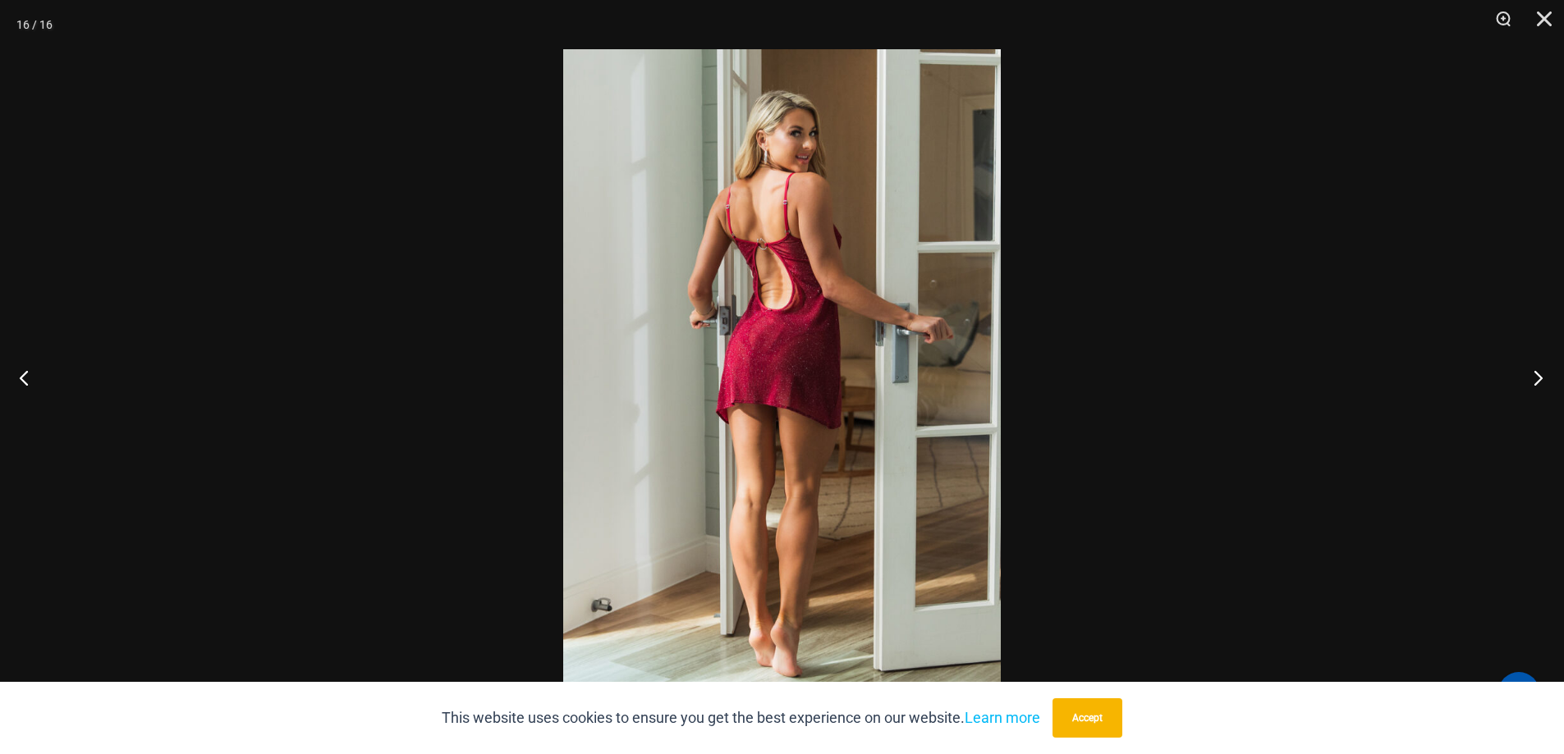
click at [1540, 378] on button "Next" at bounding box center [1533, 378] width 62 height 82
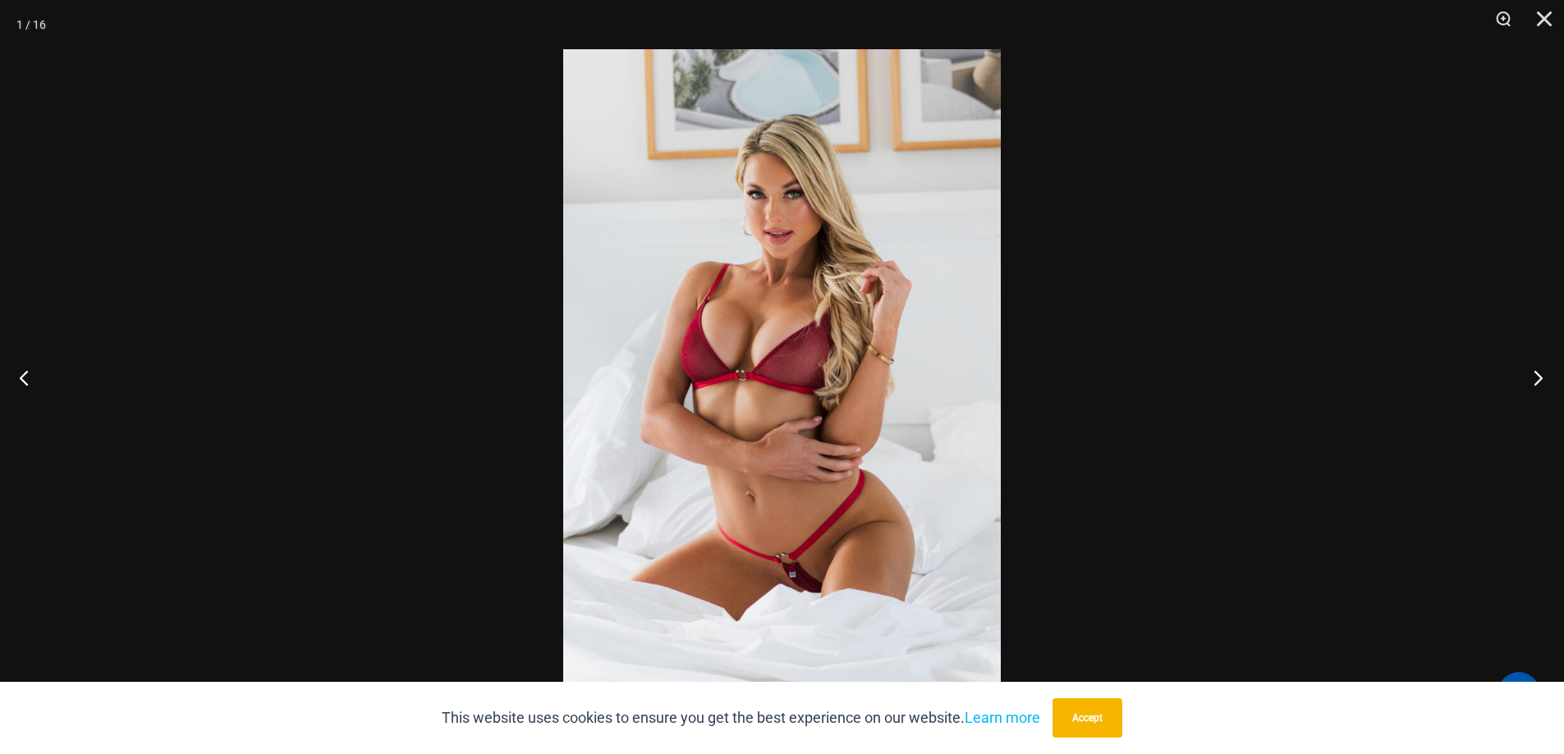
click at [1540, 378] on button "Next" at bounding box center [1533, 378] width 62 height 82
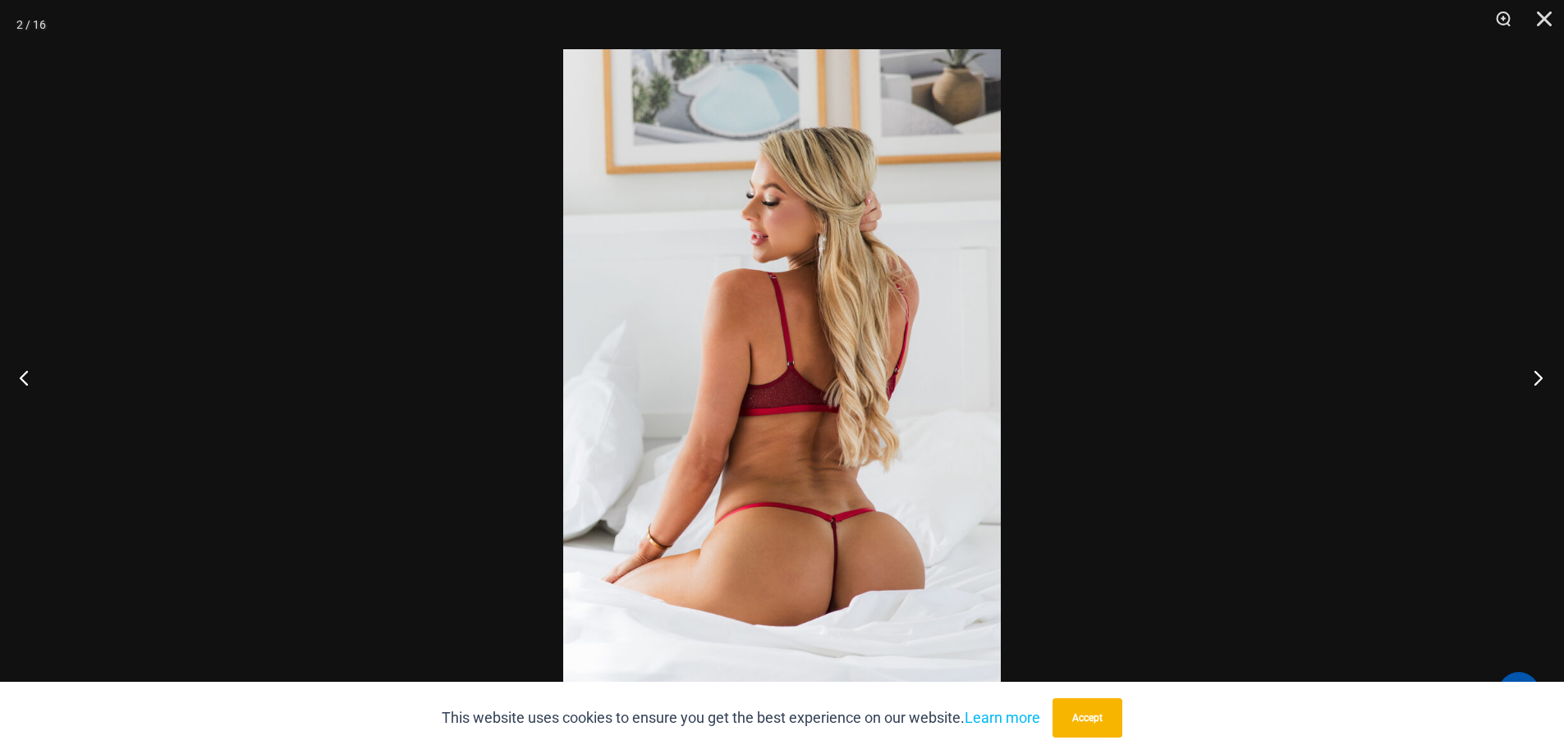
click at [1540, 378] on button "Next" at bounding box center [1533, 378] width 62 height 82
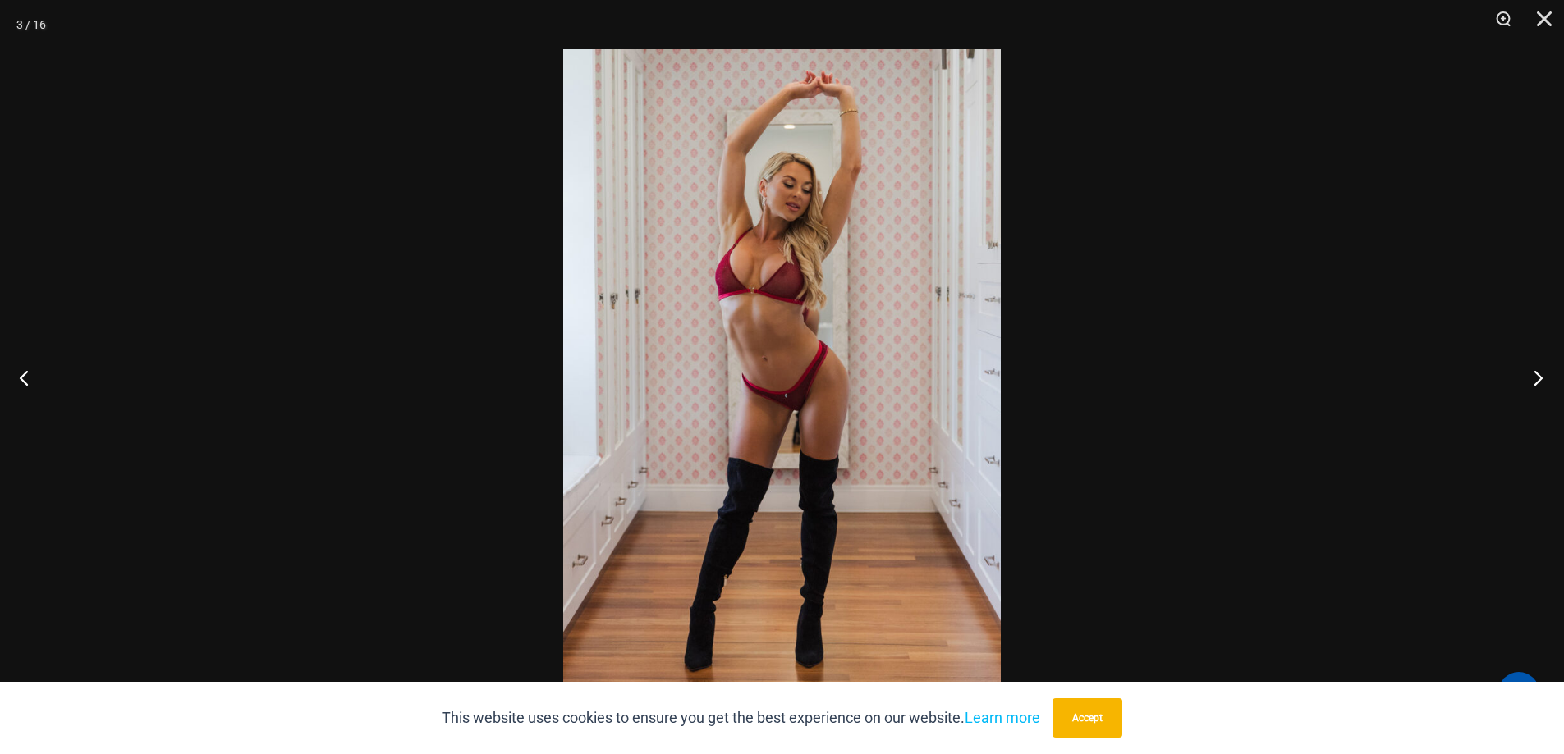
click at [1540, 378] on button "Next" at bounding box center [1533, 378] width 62 height 82
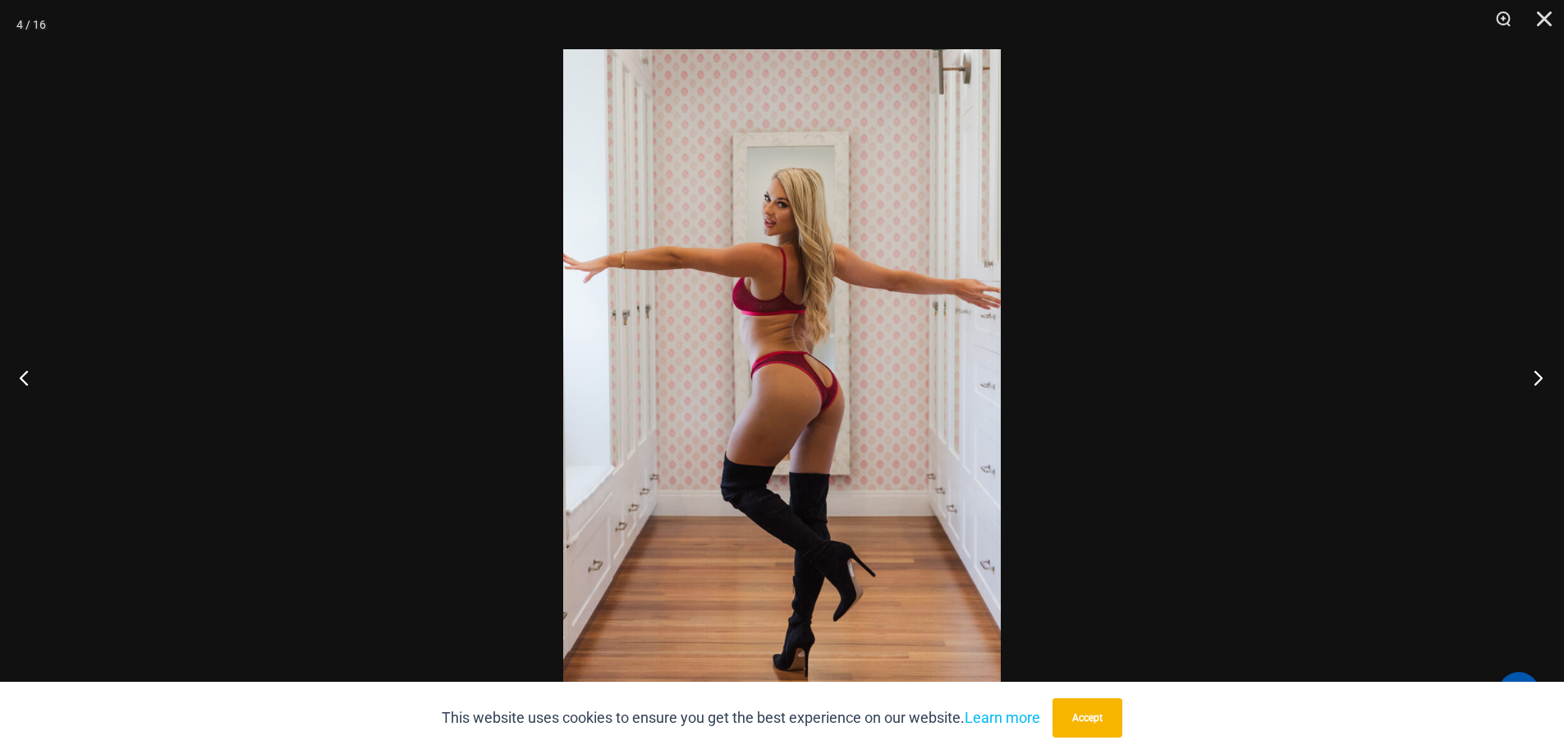
click at [1541, 378] on button "Next" at bounding box center [1533, 378] width 62 height 82
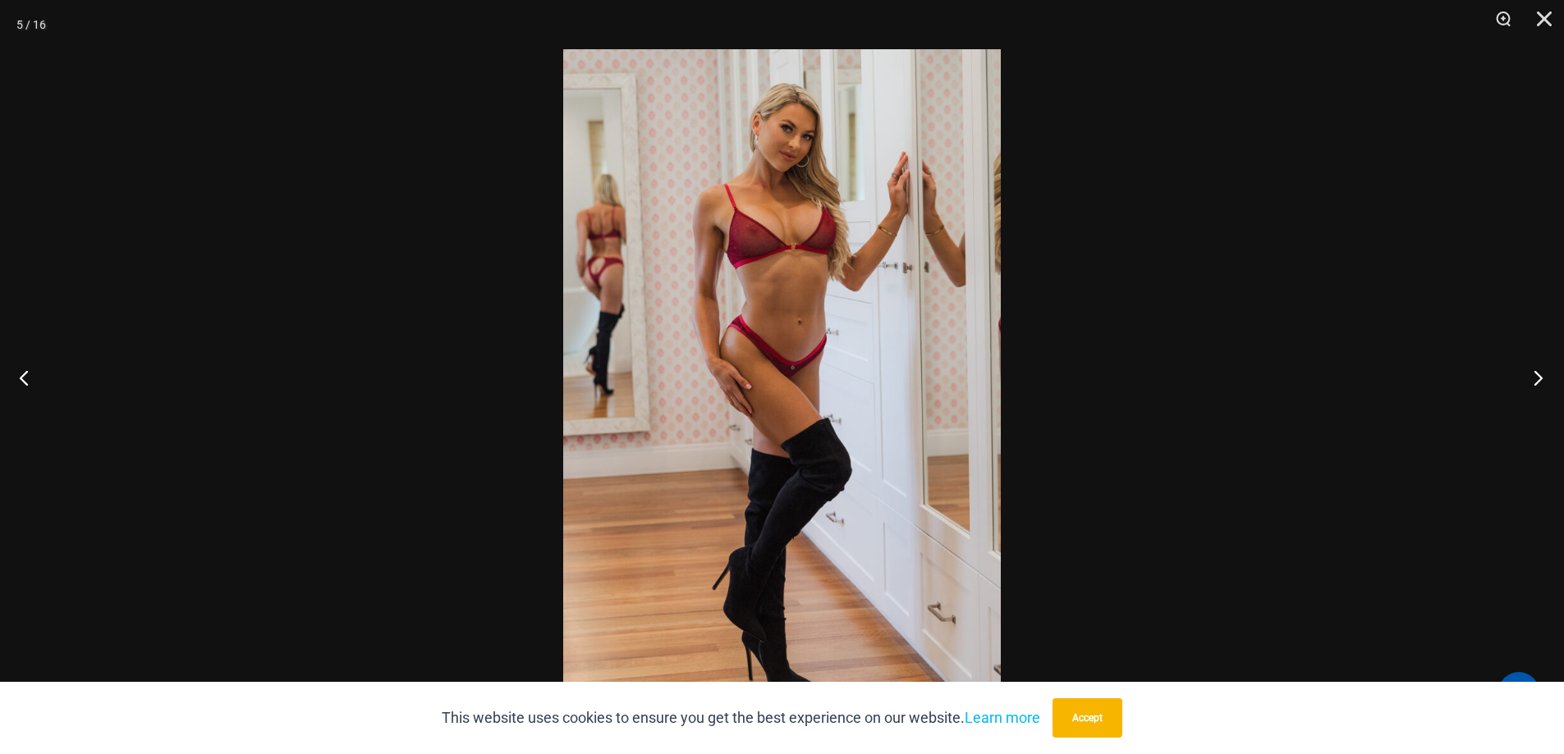
click at [1542, 378] on button "Next" at bounding box center [1533, 378] width 62 height 82
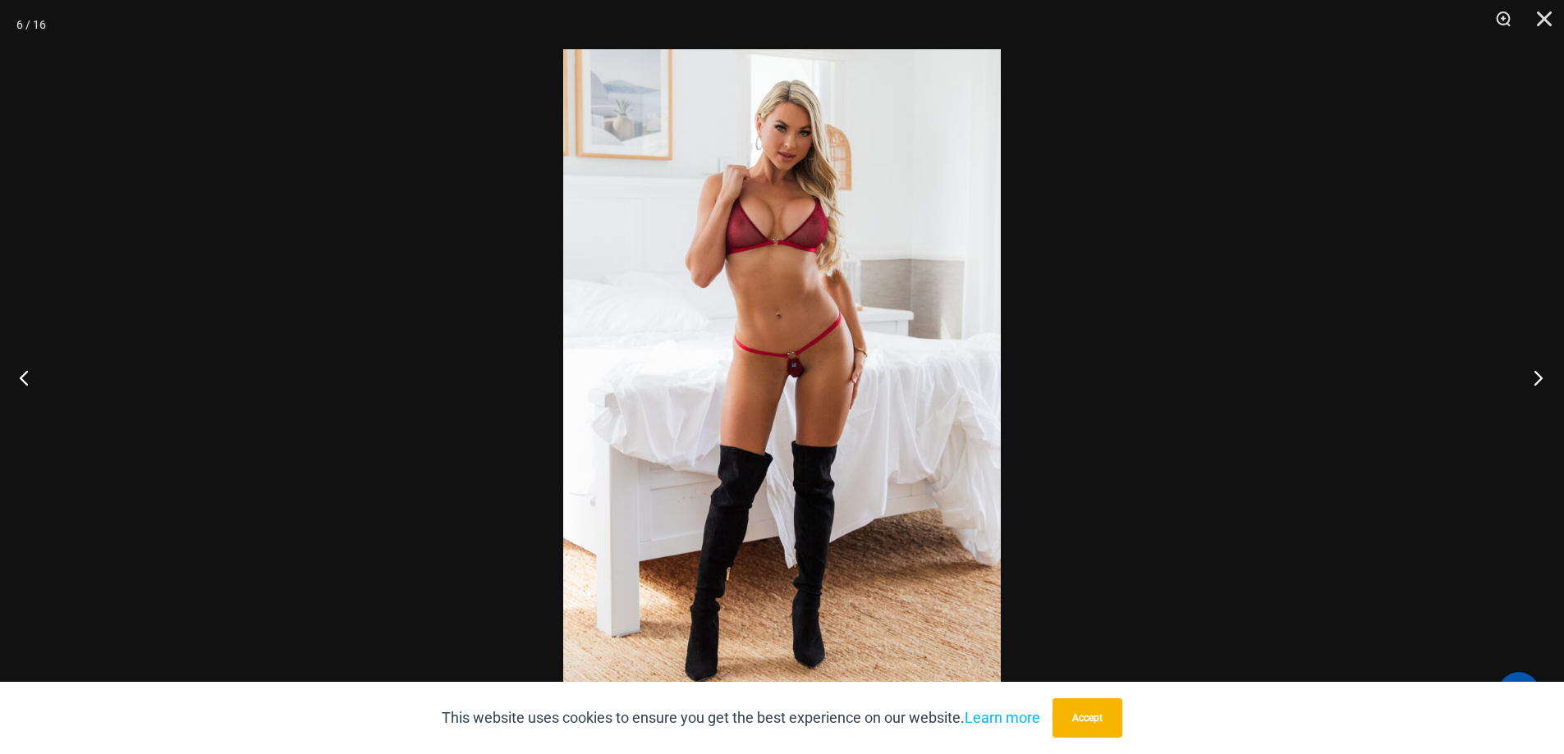
click at [1542, 378] on button "Next" at bounding box center [1533, 378] width 62 height 82
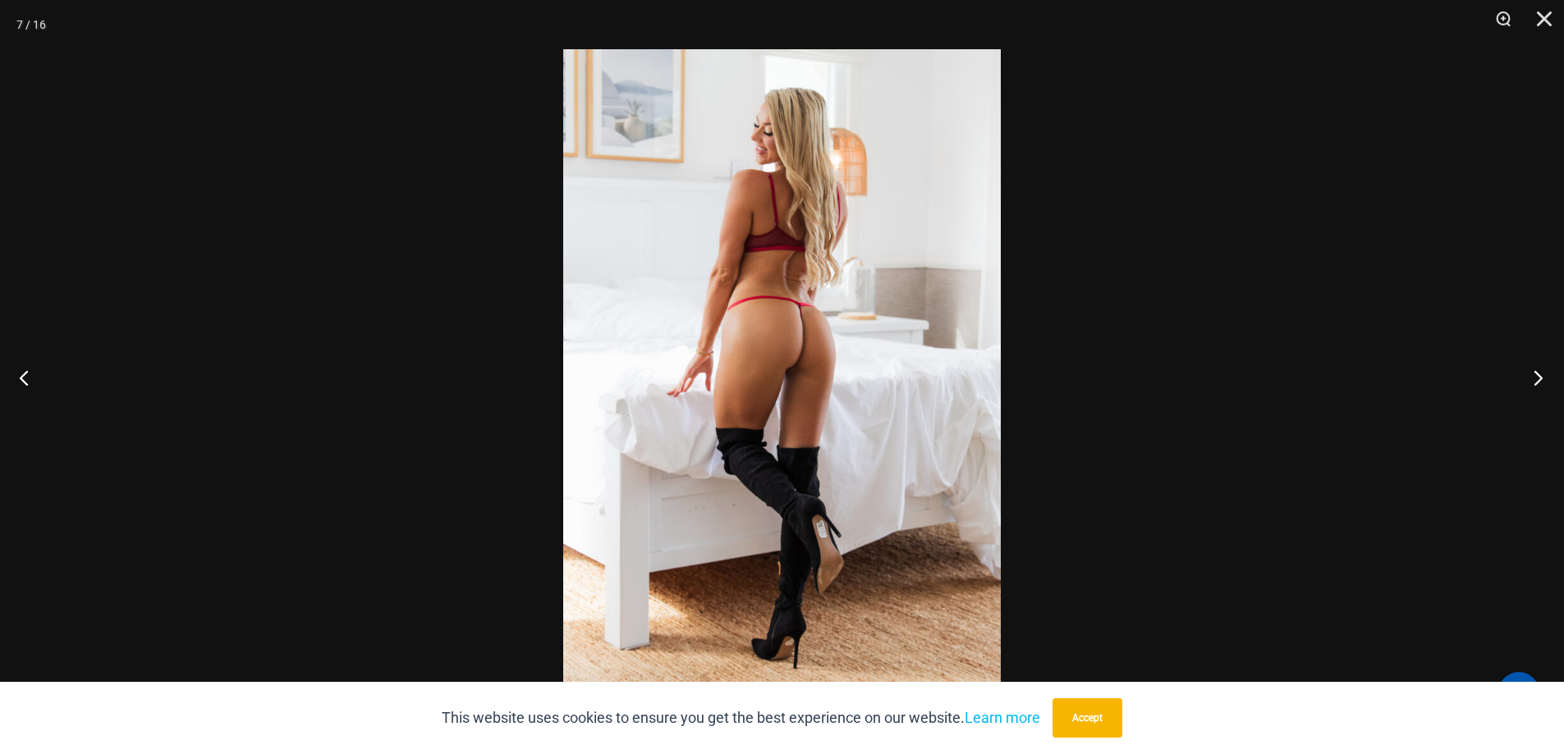
click at [1542, 378] on button "Next" at bounding box center [1533, 378] width 62 height 82
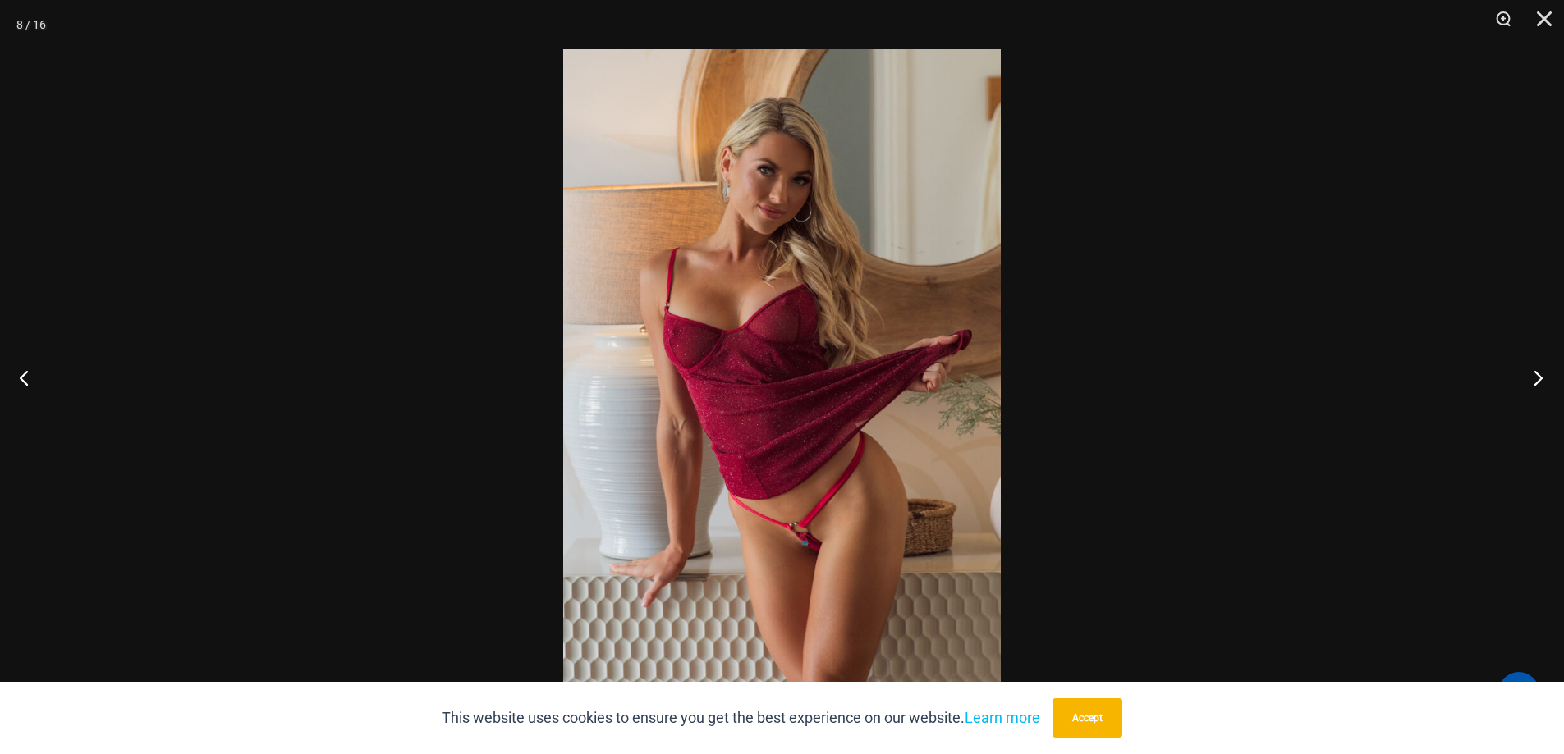
click at [1542, 378] on button "Next" at bounding box center [1533, 378] width 62 height 82
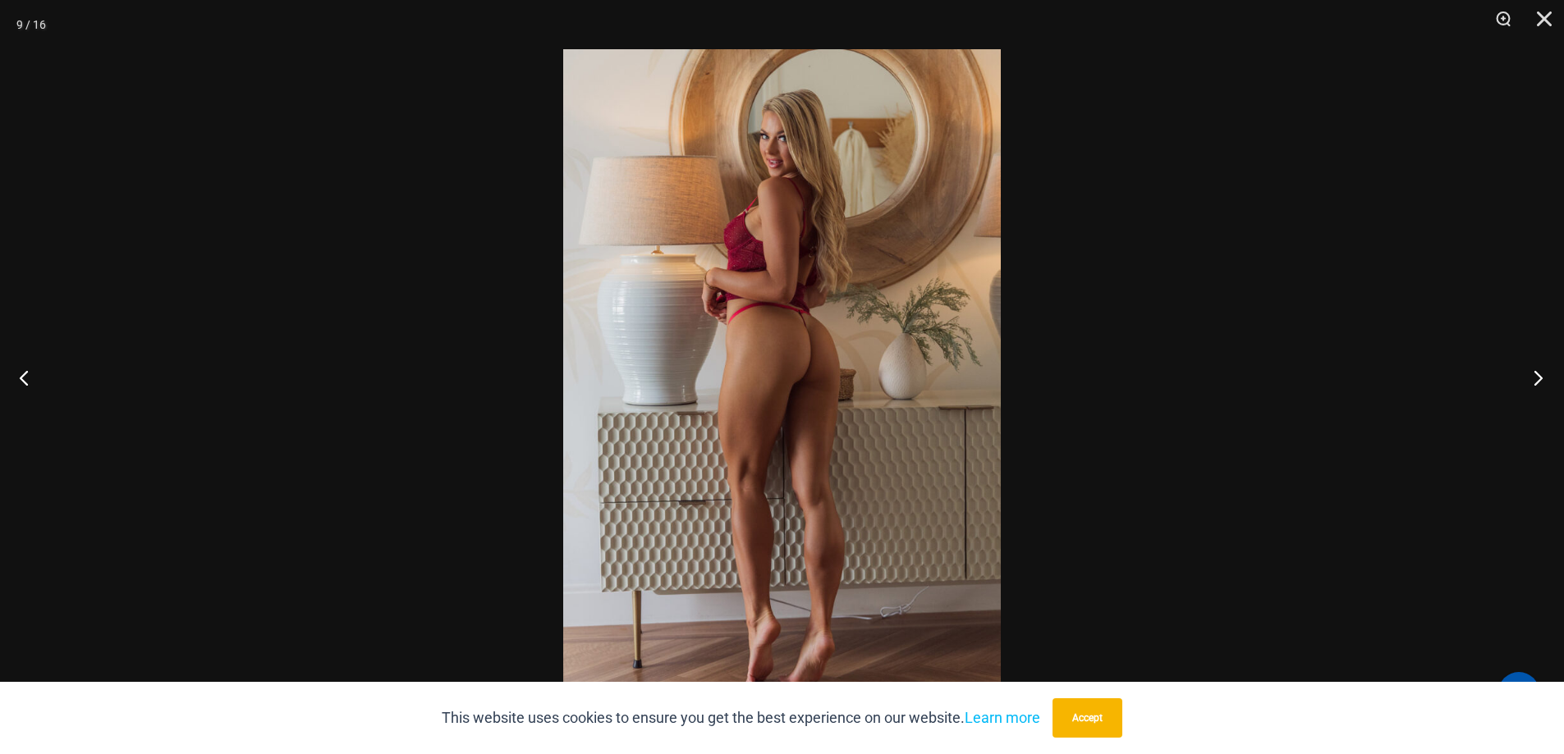
click at [1542, 379] on button "Next" at bounding box center [1533, 378] width 62 height 82
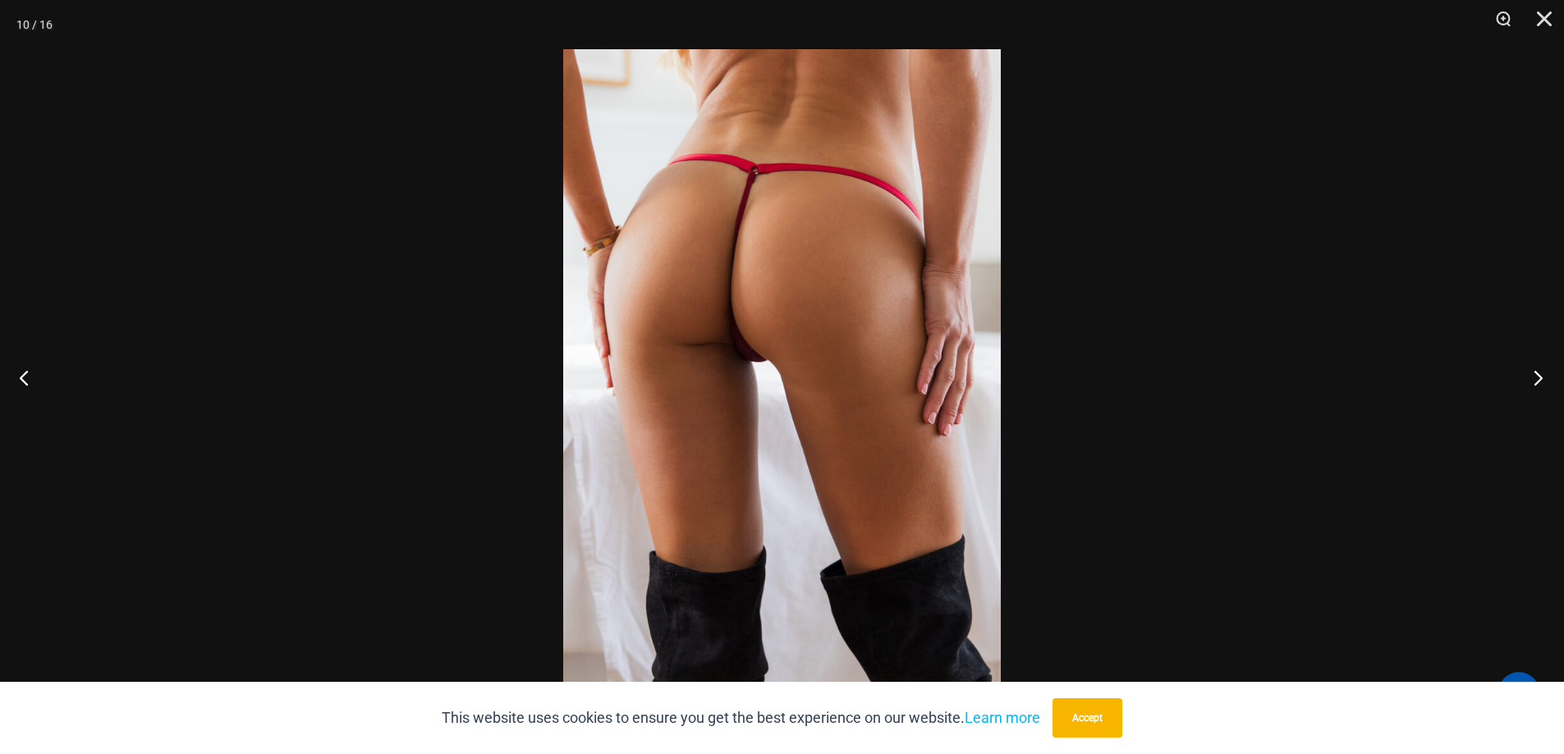
click at [1543, 383] on button "Next" at bounding box center [1533, 378] width 62 height 82
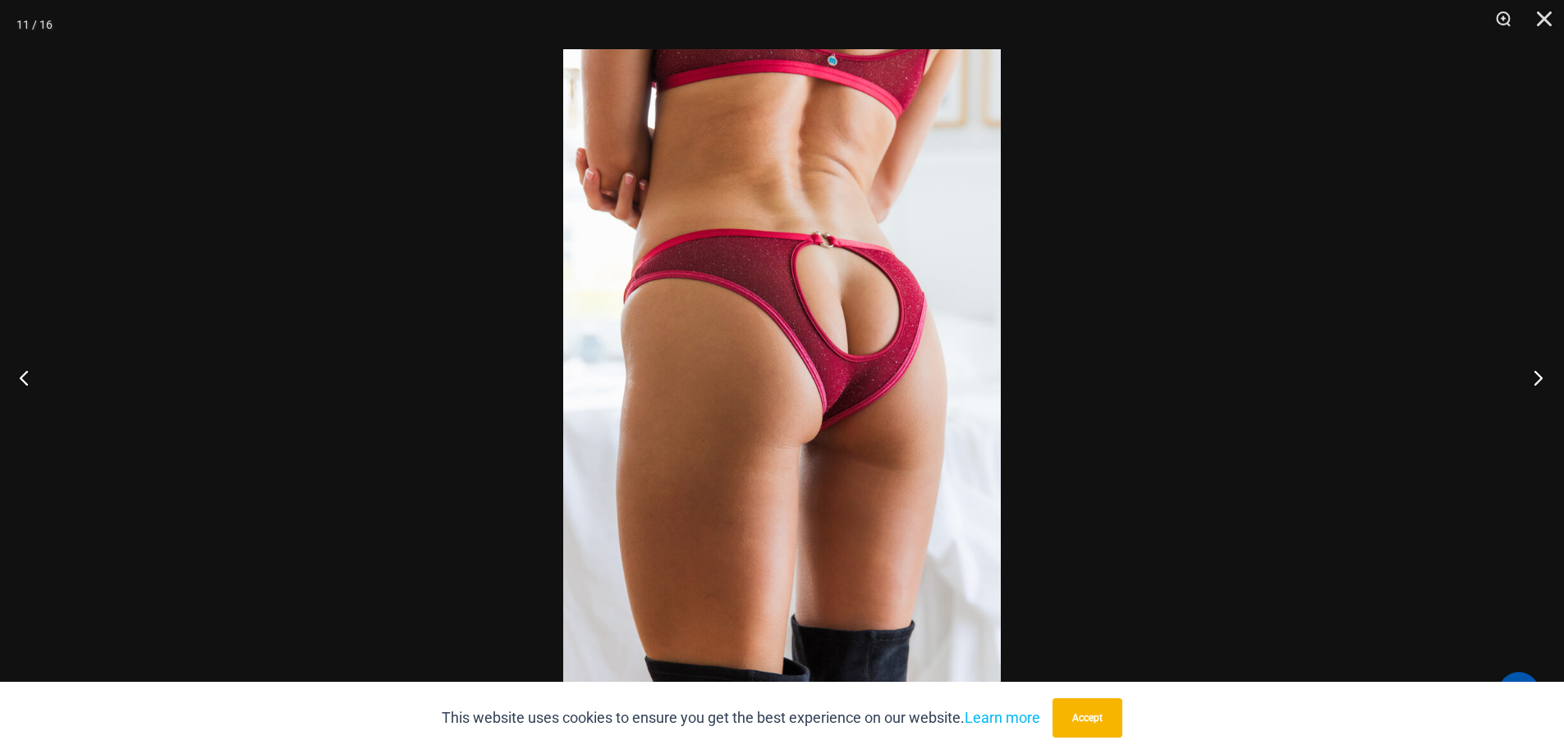
click at [1538, 379] on button "Next" at bounding box center [1533, 378] width 62 height 82
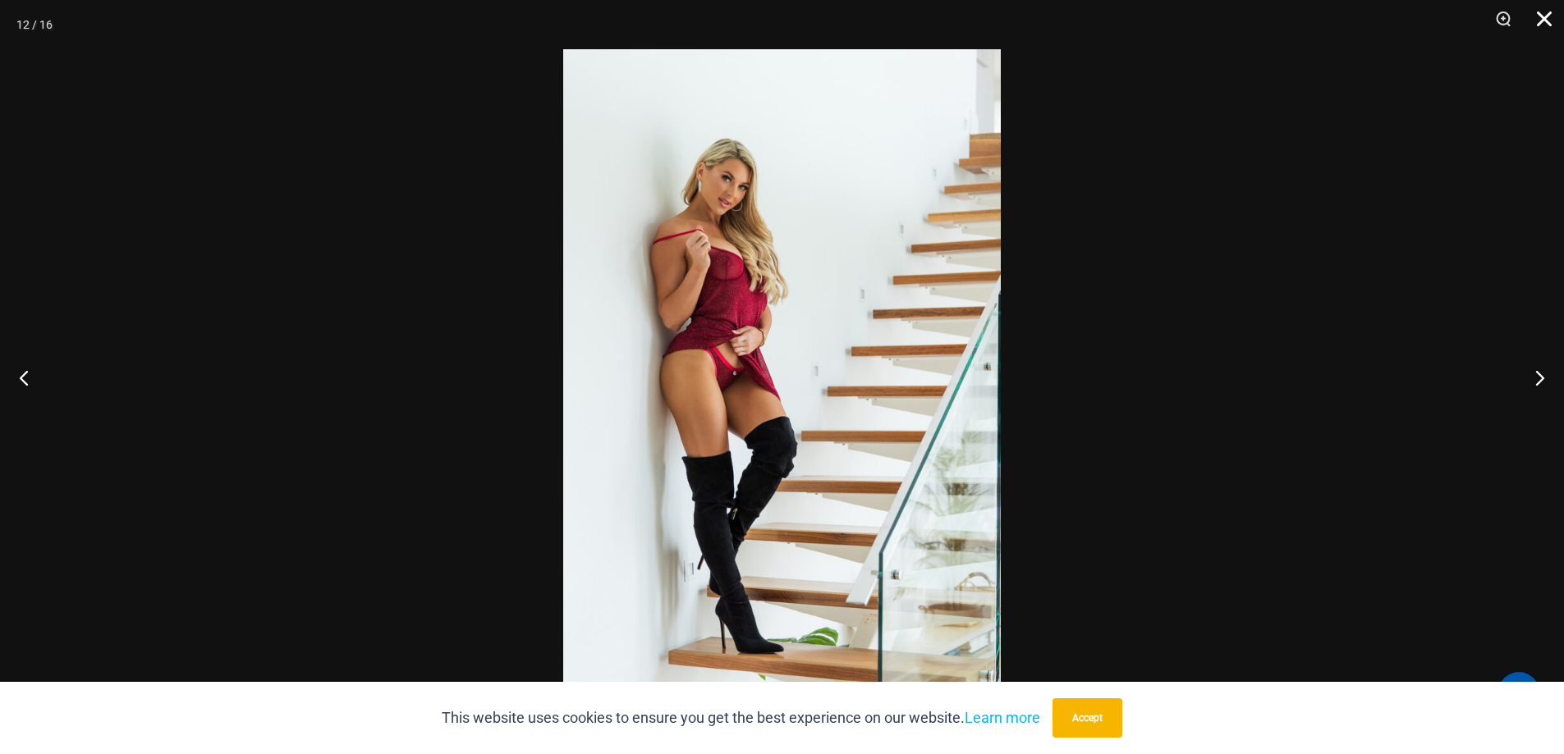
click at [1549, 14] on button "Close" at bounding box center [1538, 24] width 41 height 49
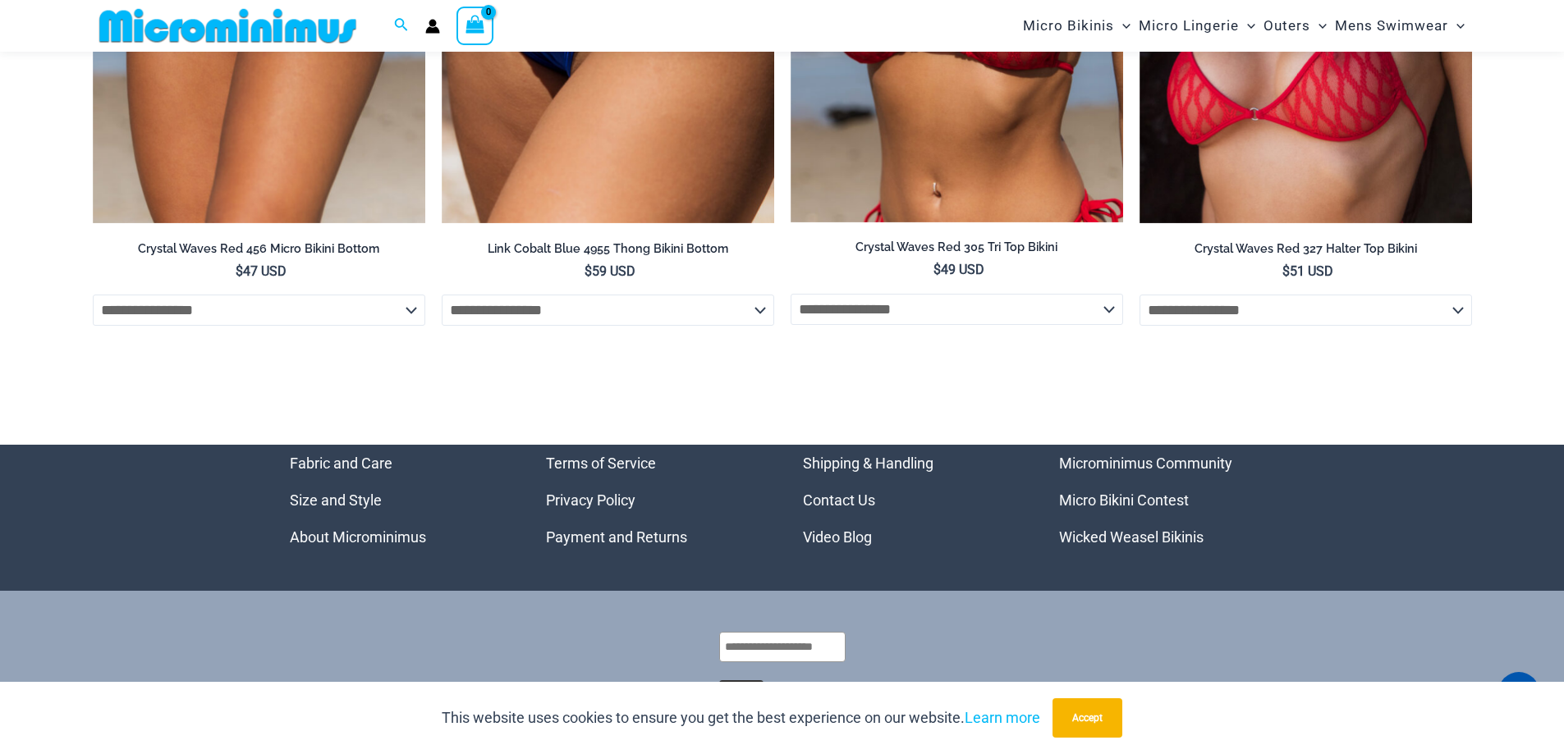
scroll to position [6620, 0]
